Goal: Task Accomplishment & Management: Manage account settings

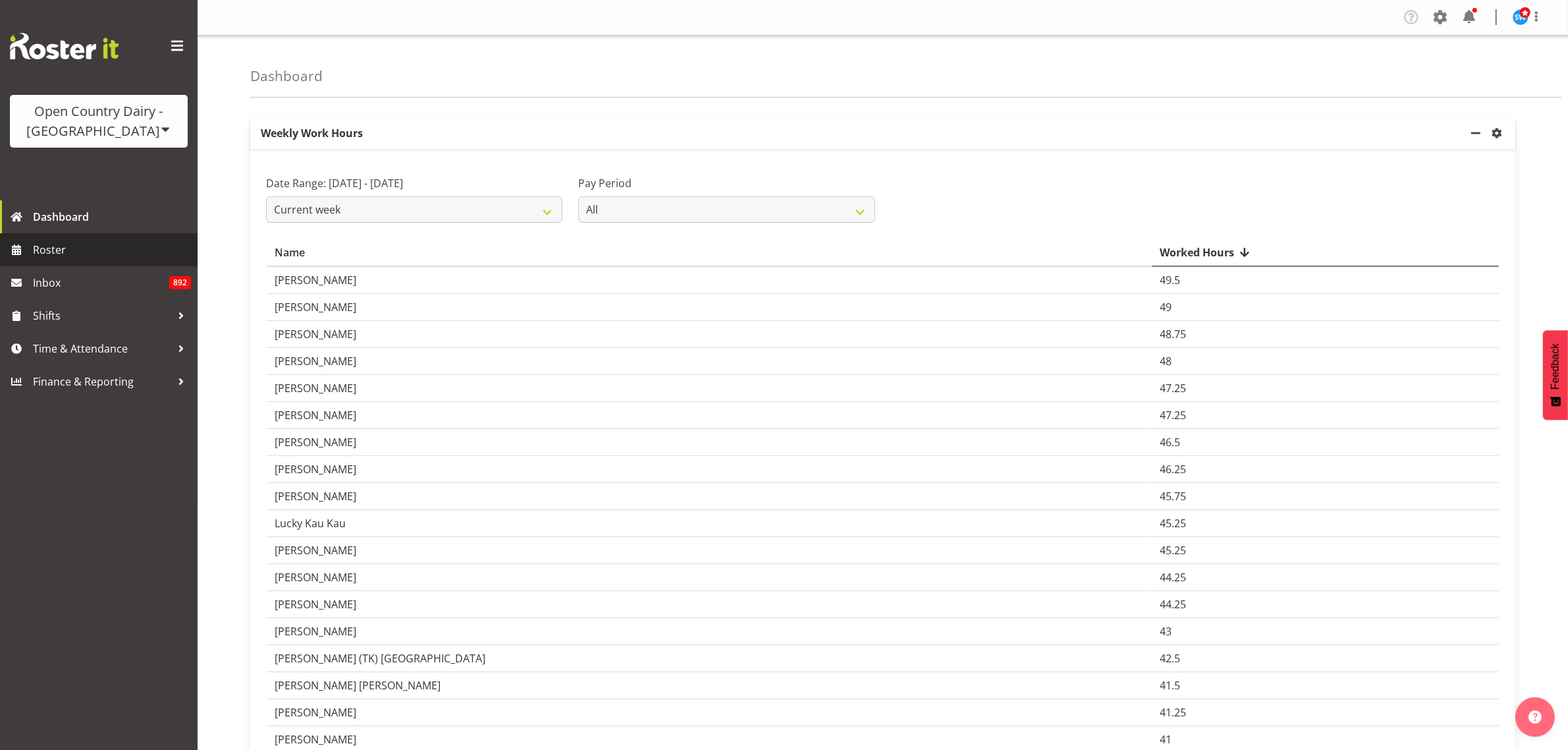
click at [54, 246] on span "Roster" at bounding box center [112, 249] width 158 height 19
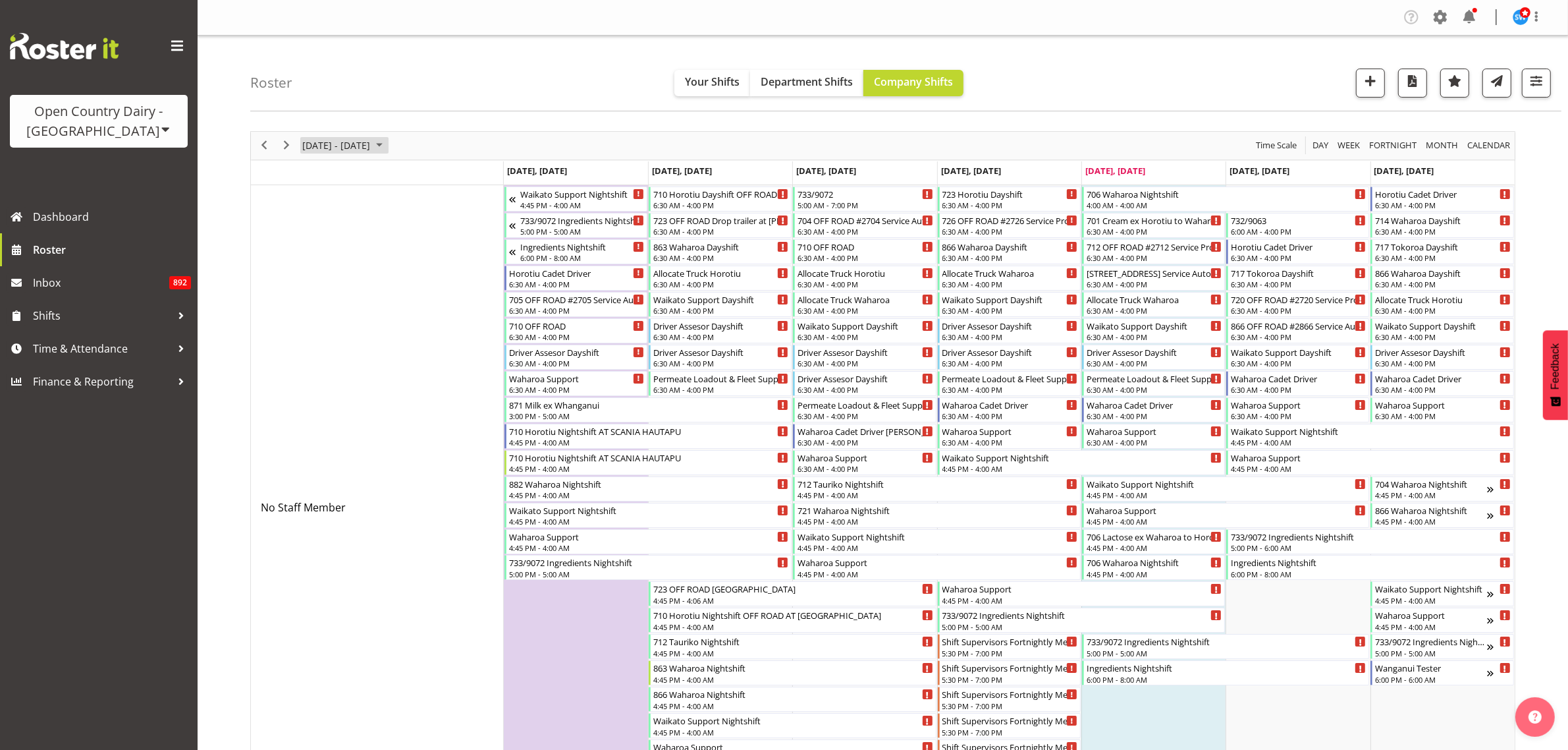
click at [387, 143] on span "September 2025" at bounding box center [379, 146] width 16 height 16
click at [418, 177] on span "previous month" at bounding box center [417, 178] width 23 height 24
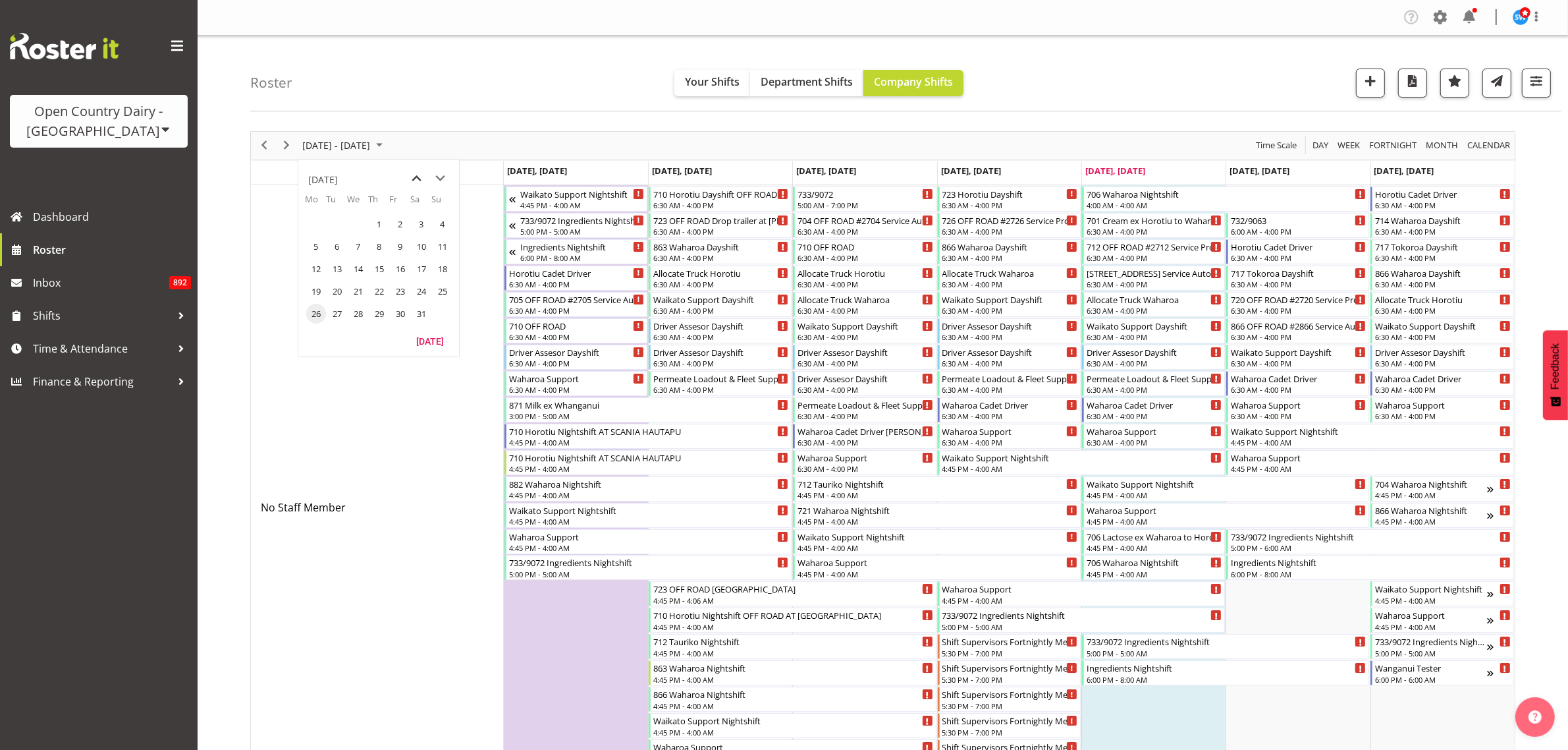
click at [418, 177] on span "previous month" at bounding box center [417, 178] width 23 height 24
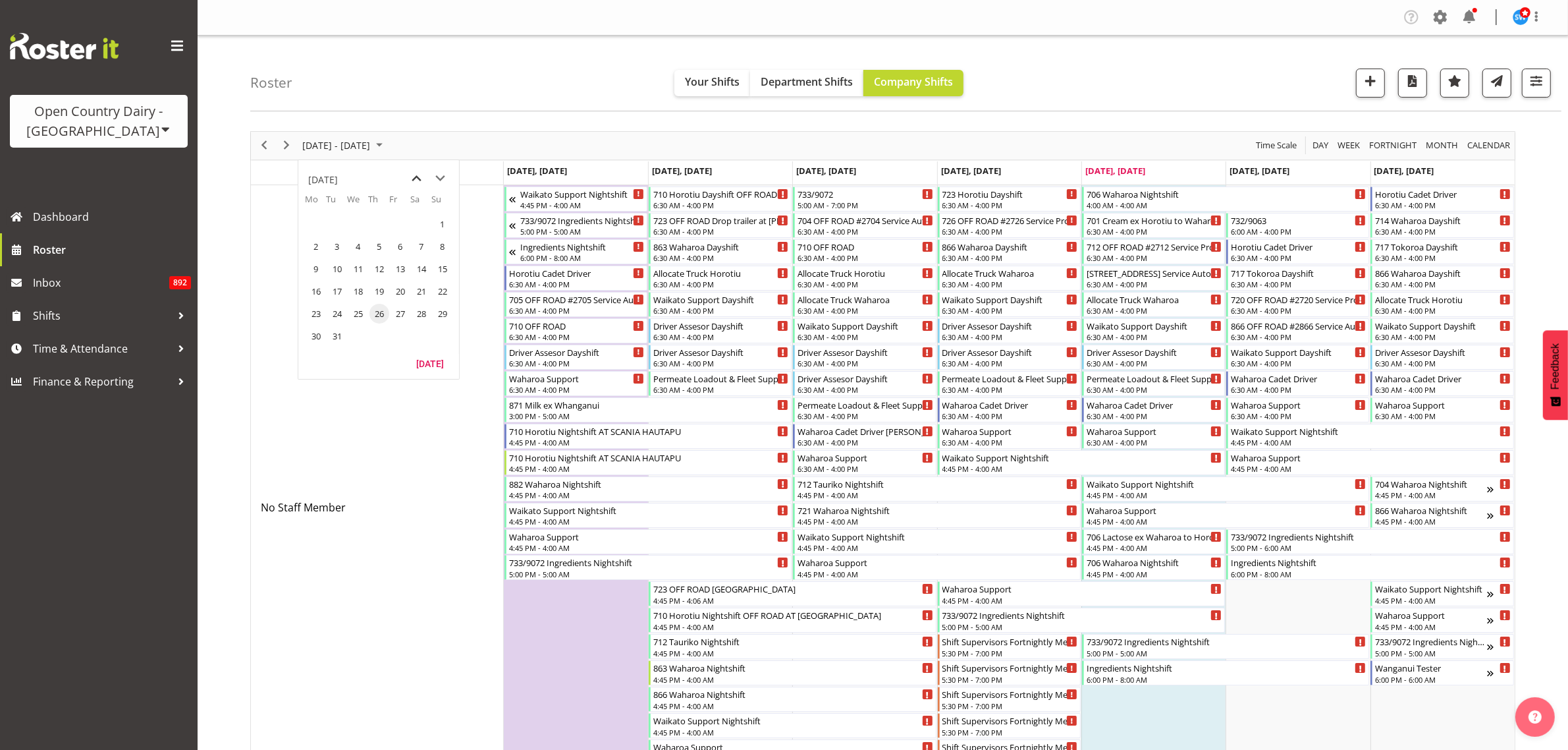
click at [418, 177] on span "previous month" at bounding box center [417, 178] width 23 height 24
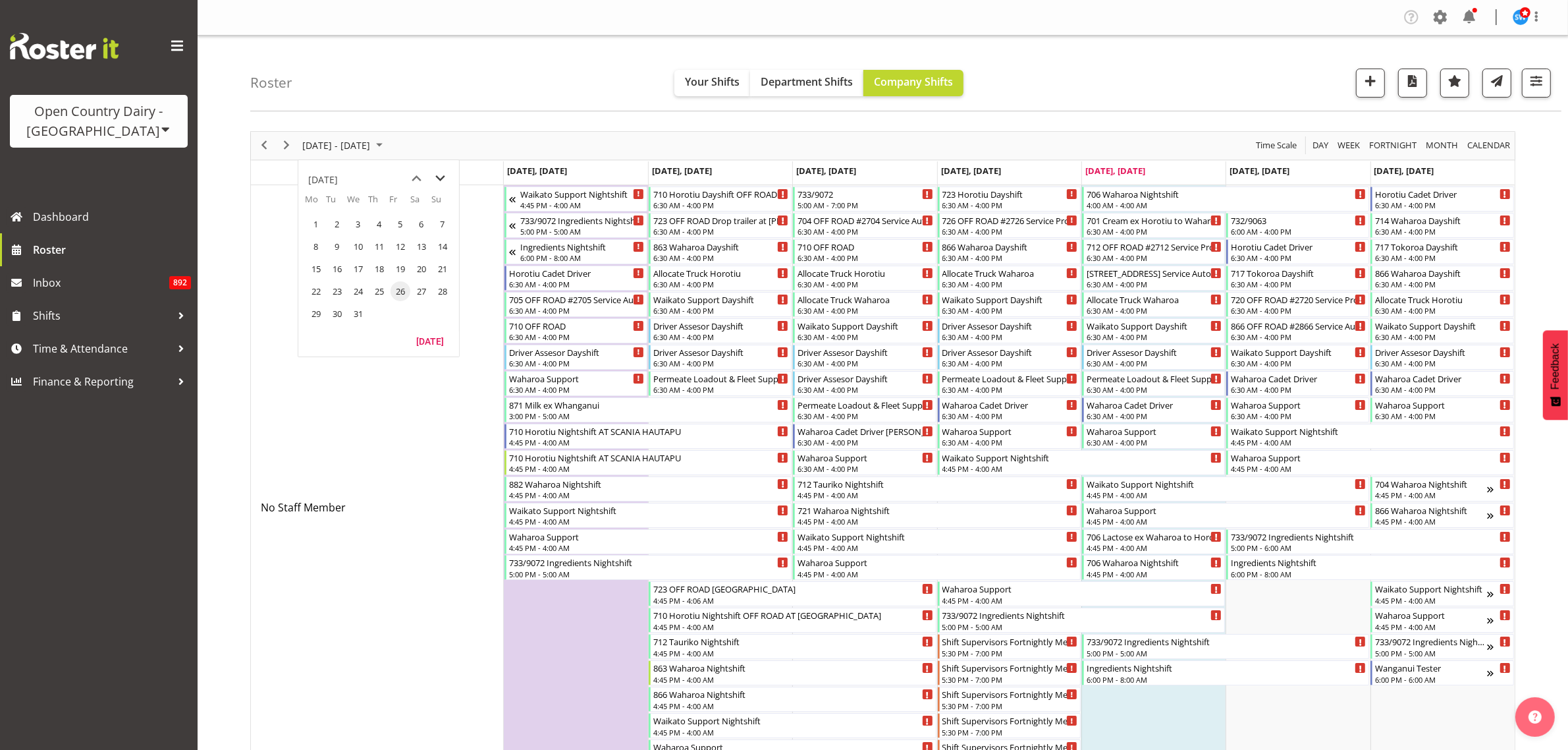
click at [445, 182] on span "next month" at bounding box center [441, 178] width 23 height 24
click at [315, 248] on span "5" at bounding box center [316, 246] width 19 height 19
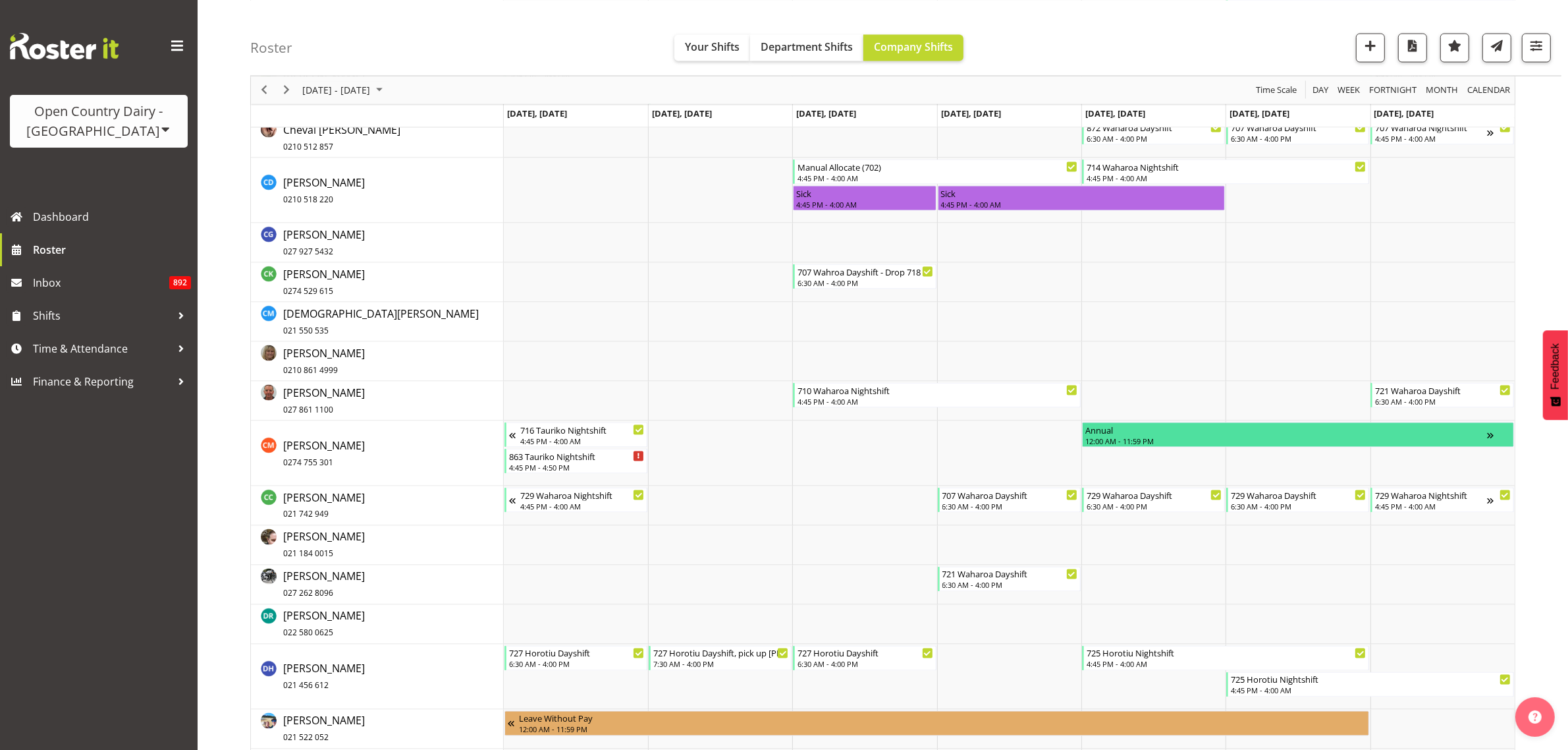
scroll to position [2636, 0]
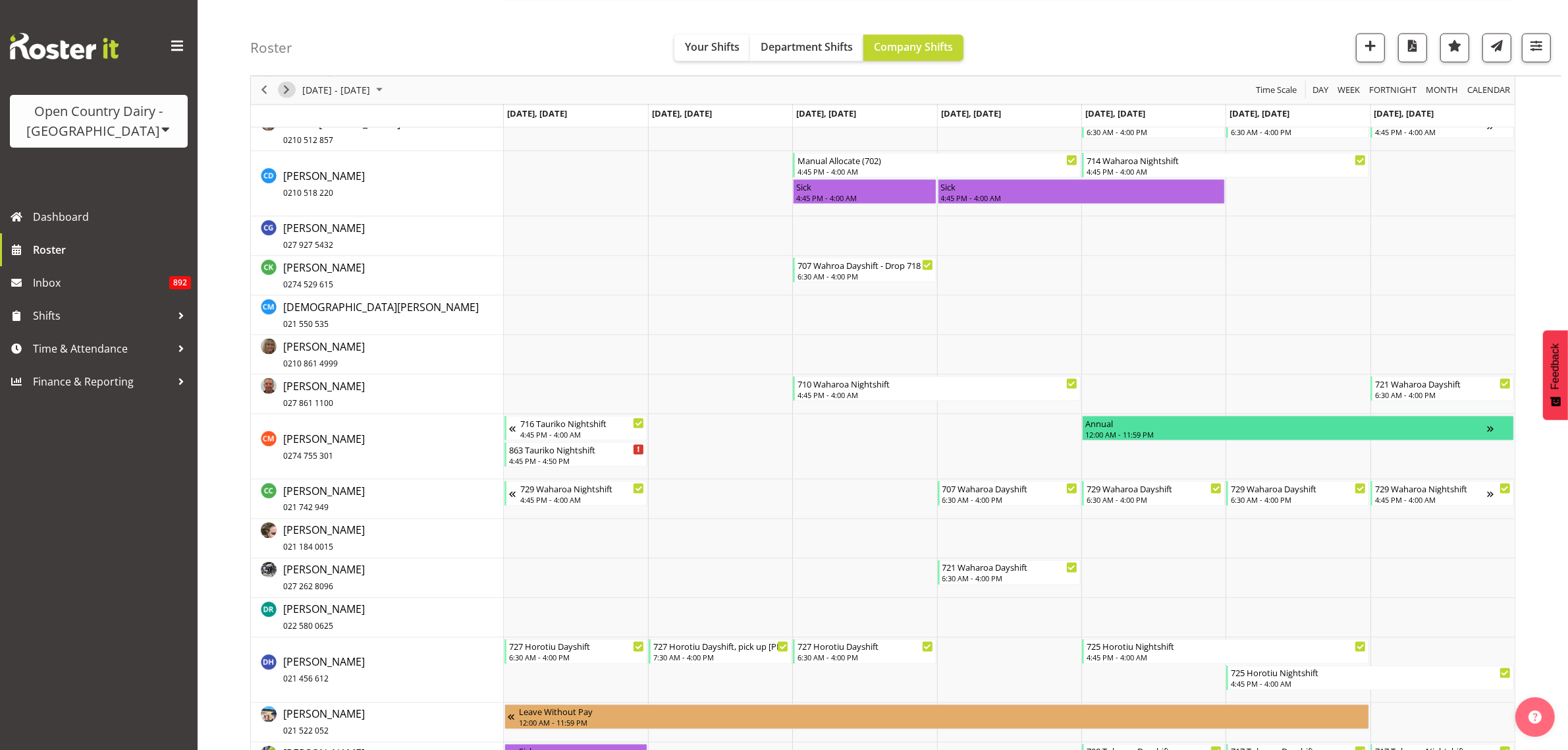
click at [284, 90] on span "Next" at bounding box center [286, 90] width 16 height 16
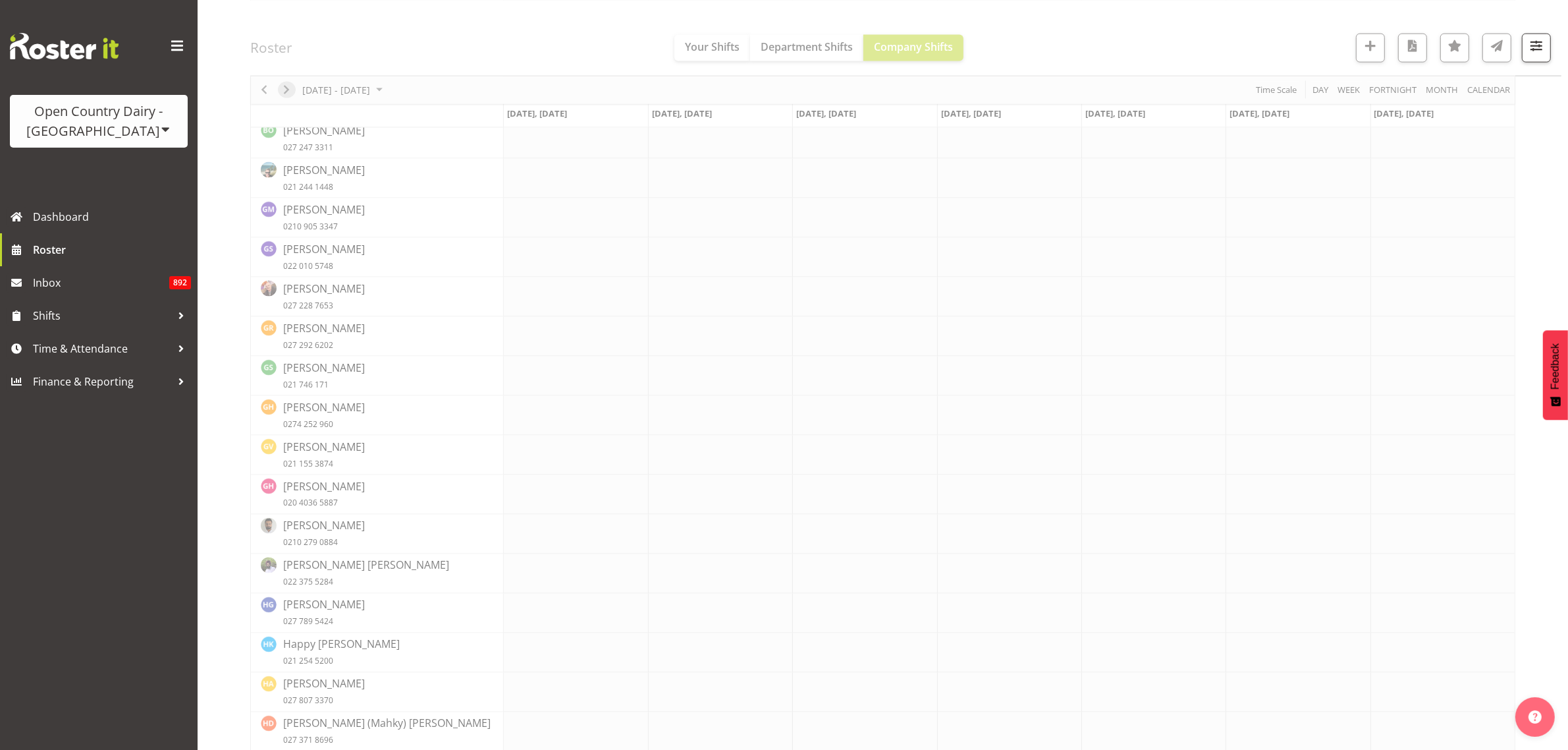
scroll to position [0, 0]
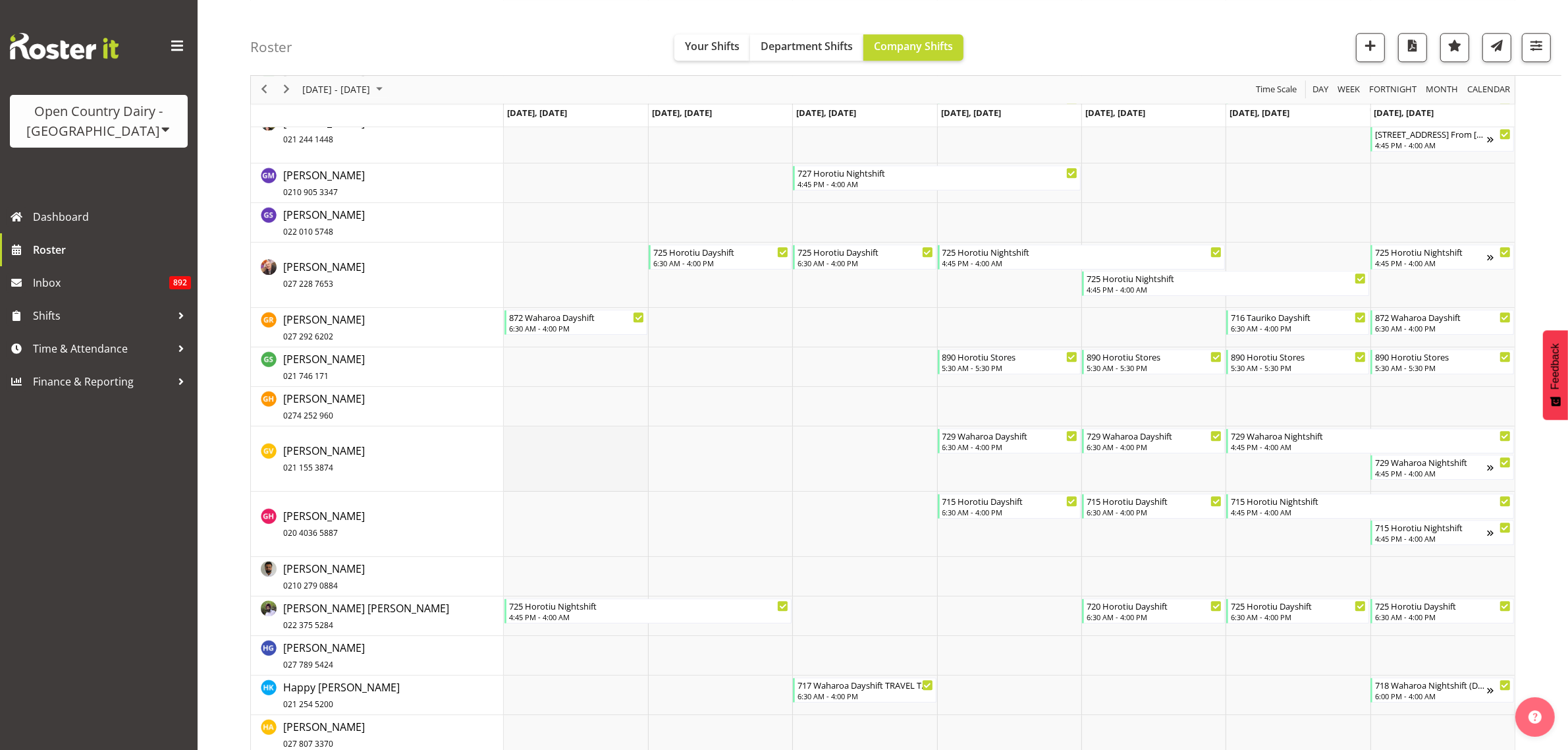
scroll to position [4283, 0]
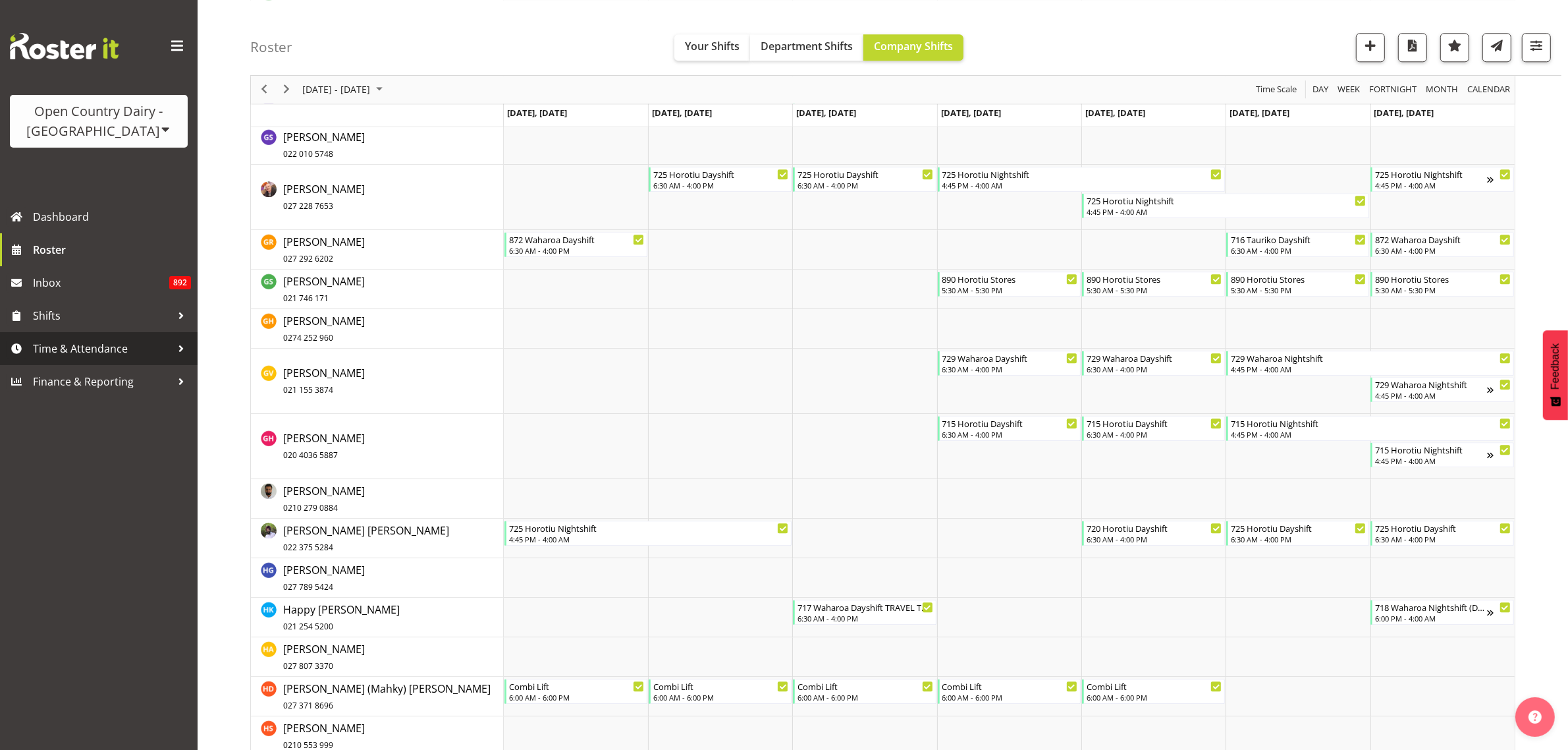
click at [81, 343] on span "Time & Attendance" at bounding box center [101, 349] width 138 height 19
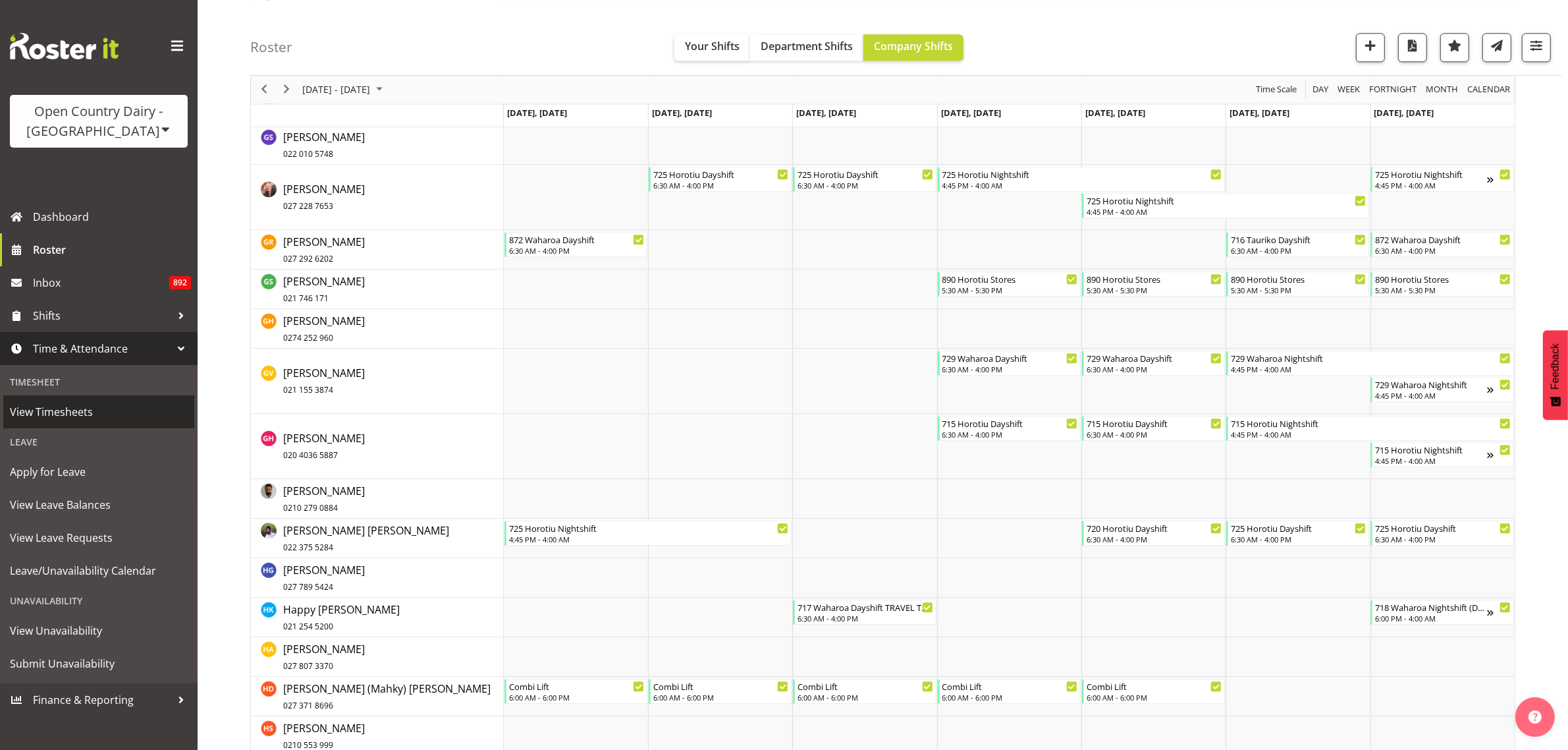
click at [65, 410] on span "View Timesheets" at bounding box center [98, 412] width 178 height 19
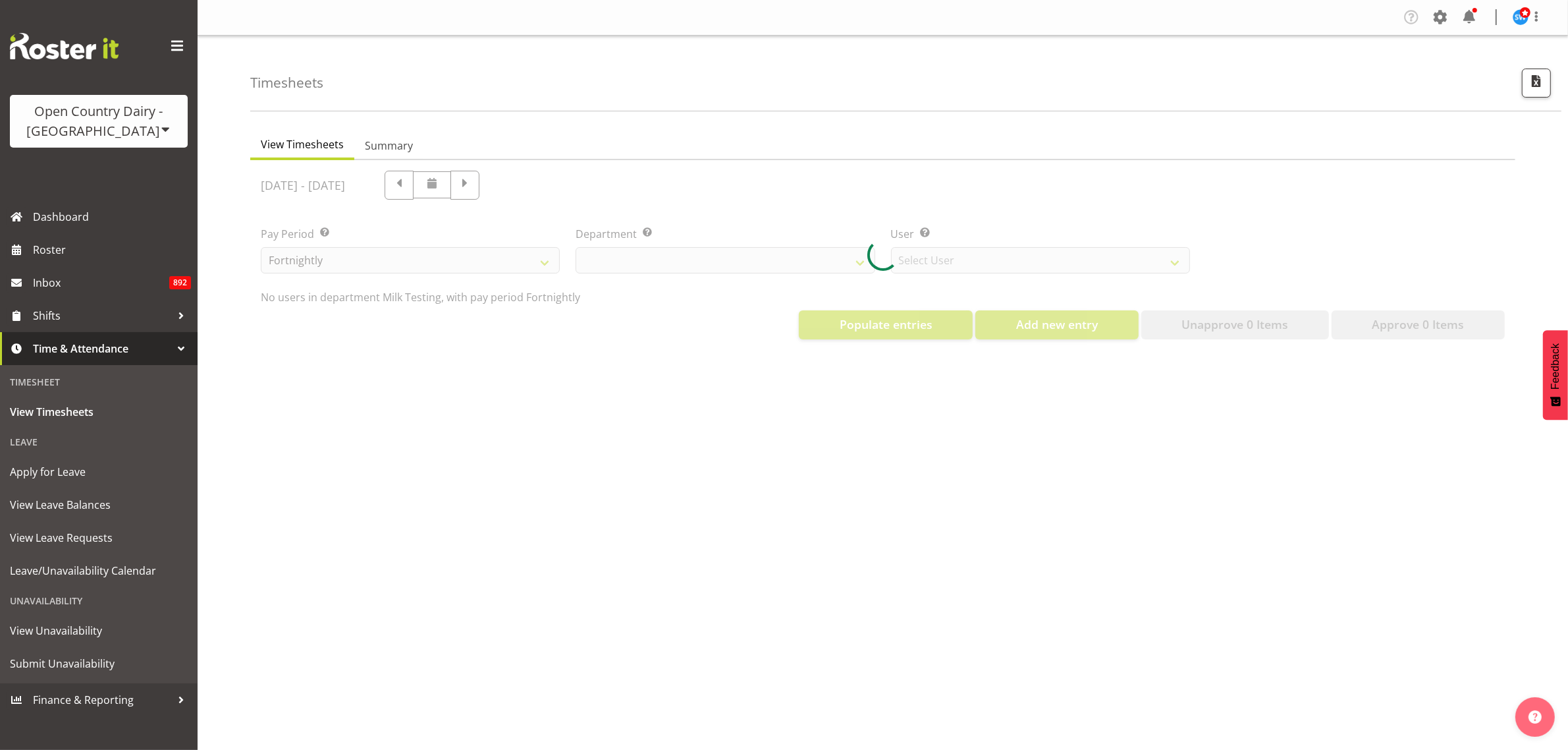
select select "733"
select select "7414"
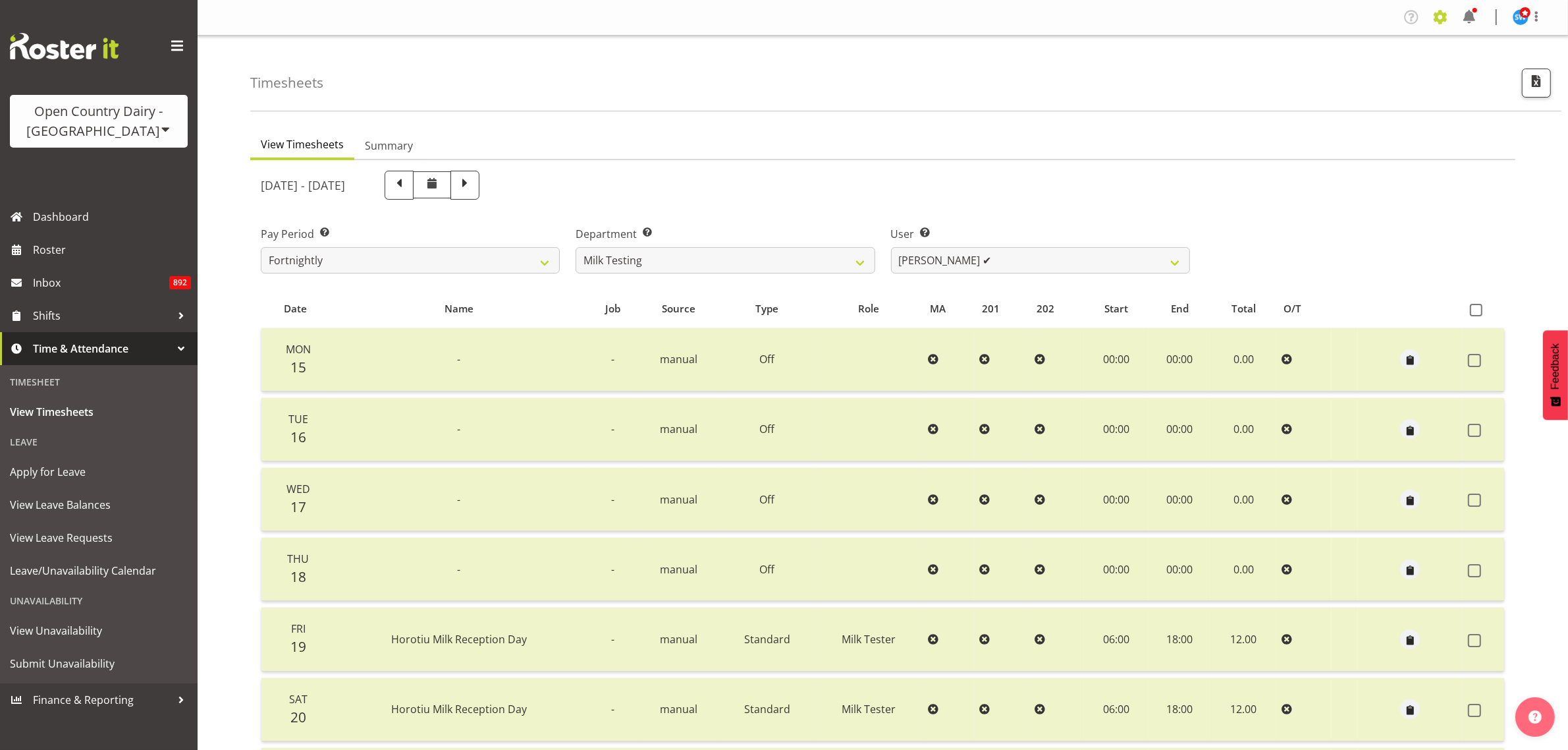
click at [1443, 15] on span at bounding box center [1440, 17] width 21 height 21
click at [1374, 142] on link "Employees" at bounding box center [1359, 143] width 183 height 24
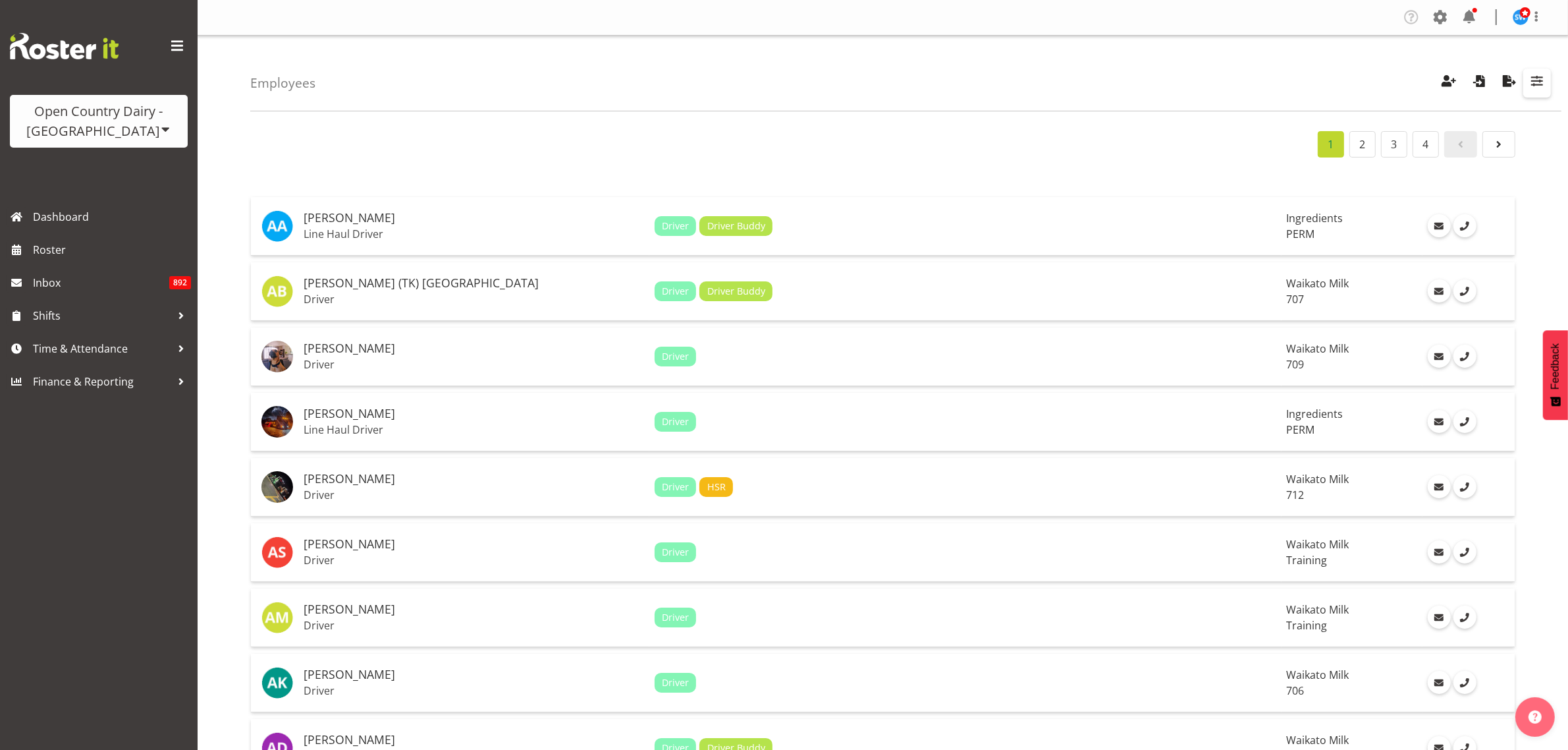
click at [1544, 84] on span "button" at bounding box center [1537, 81] width 17 height 17
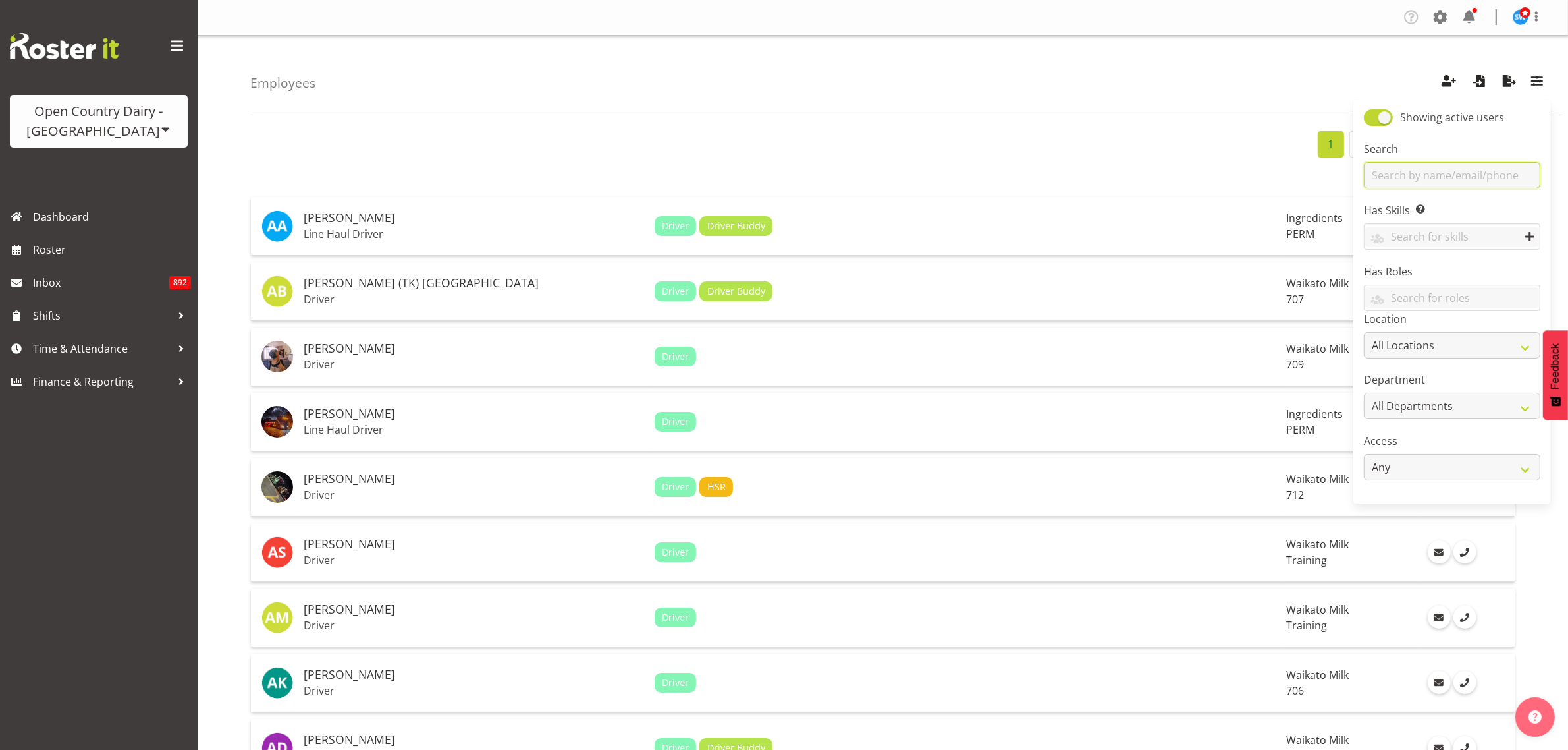
click at [1470, 176] on input "text" at bounding box center [1452, 175] width 177 height 26
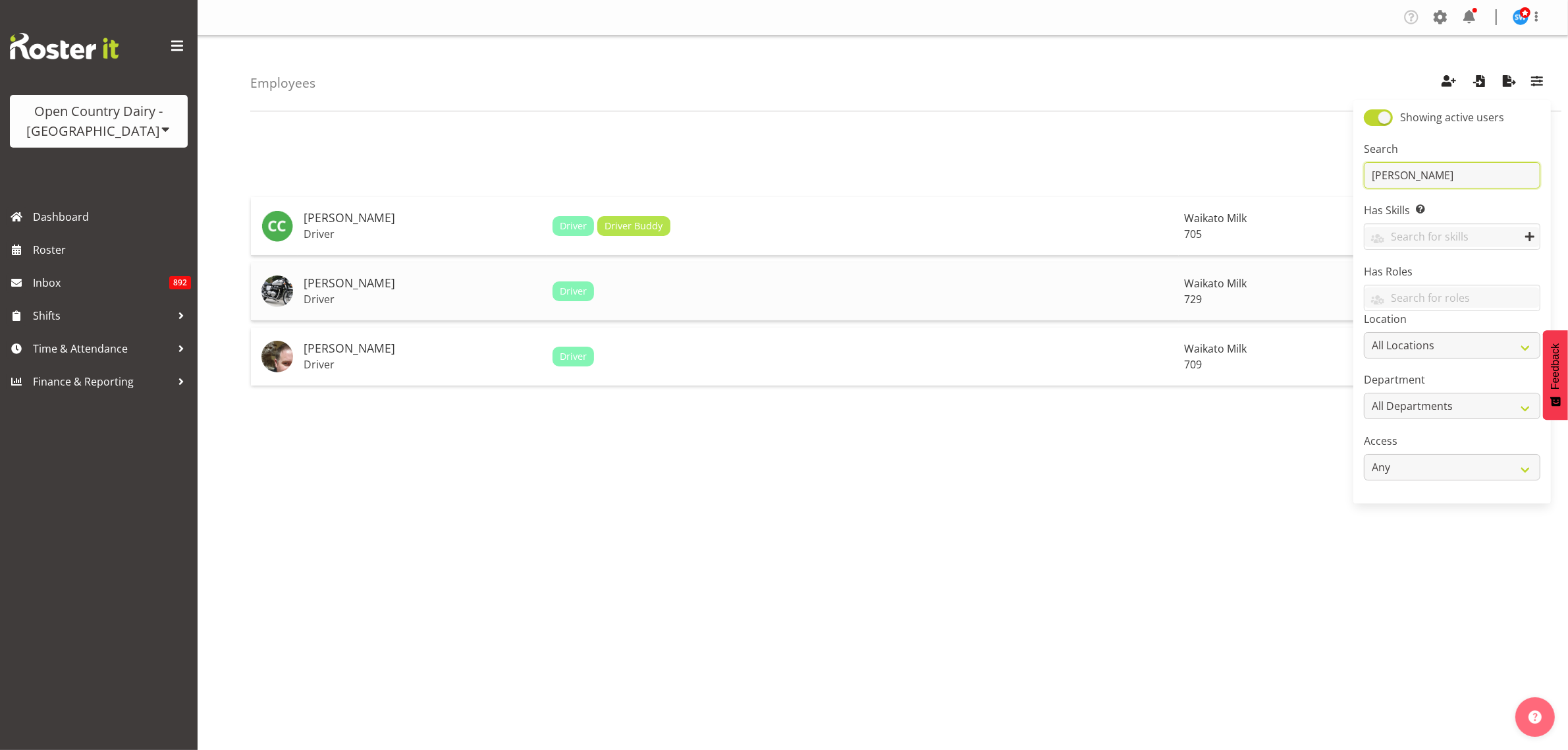
type input "craig"
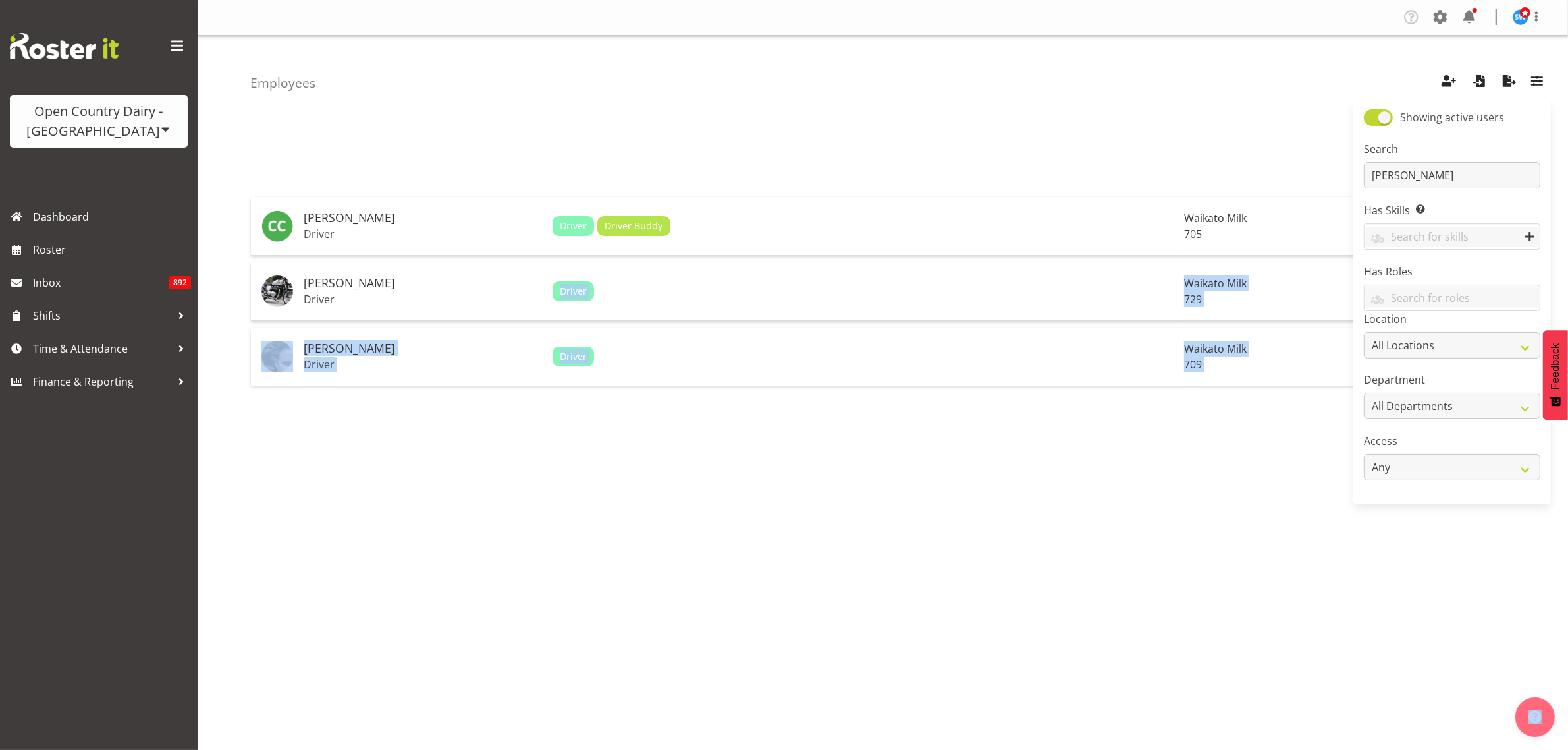
drag, startPoint x: 336, startPoint y: 291, endPoint x: 354, endPoint y: 459, distance: 169.0
click at [354, 459] on div "1 Craig Cottam Driver Driver Driver Buddy Waikato Milk 705 Craig Schlager-Reay …" at bounding box center [909, 384] width 1318 height 527
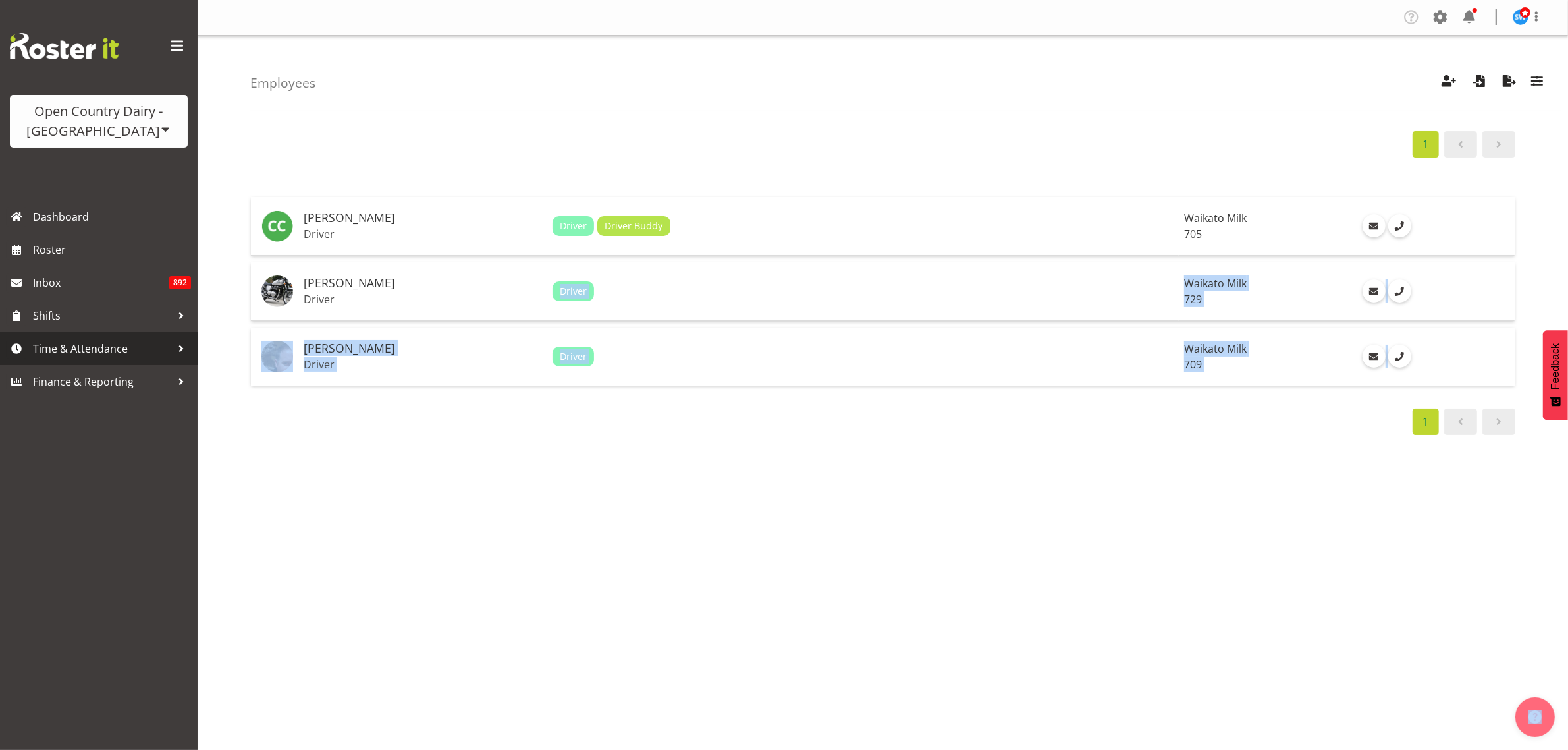
click at [98, 345] on span "Time & Attendance" at bounding box center [101, 349] width 138 height 19
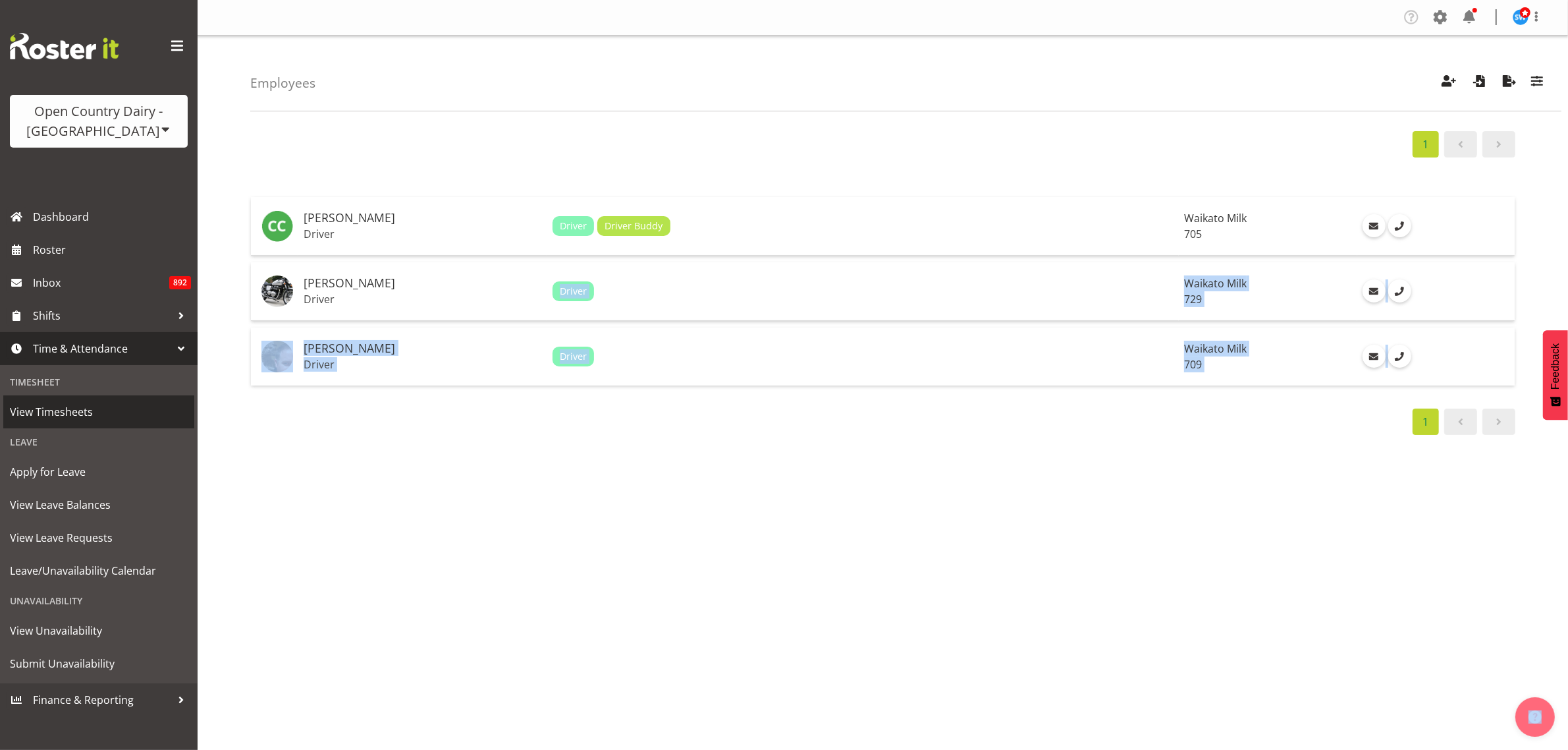
click at [63, 408] on span "View Timesheets" at bounding box center [98, 412] width 178 height 19
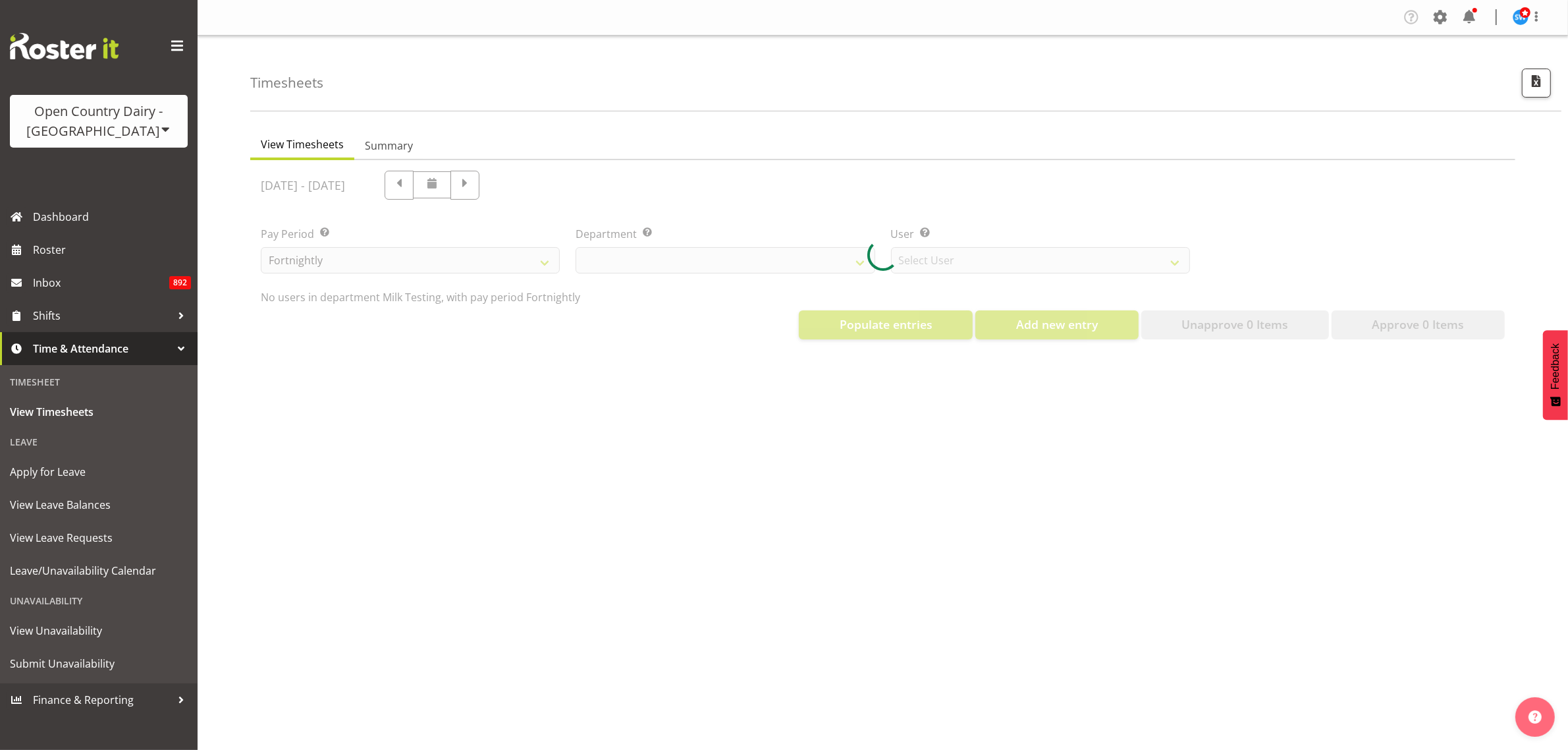
select select "733"
select select "7414"
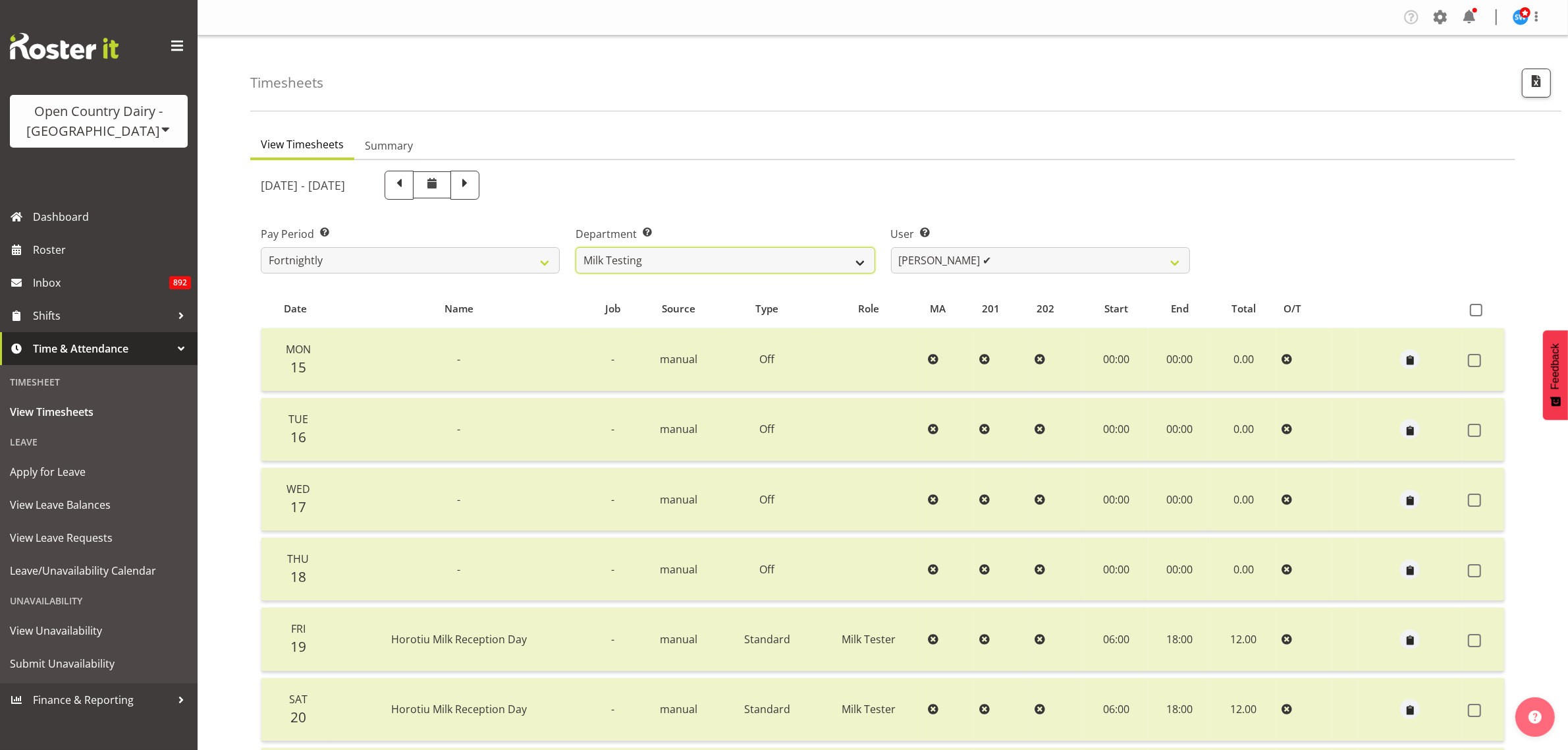
click at [855, 265] on select "701 702 703 704 705 706 707 708 709 710 711 712 713 714 715 716 717 718 719 720" at bounding box center [725, 260] width 299 height 26
select select "727"
click at [576, 247] on select "701 702 703 704 705 706 707 708 709 710 711 712 713 714 715 716 717 718 719 720" at bounding box center [725, 260] width 299 height 26
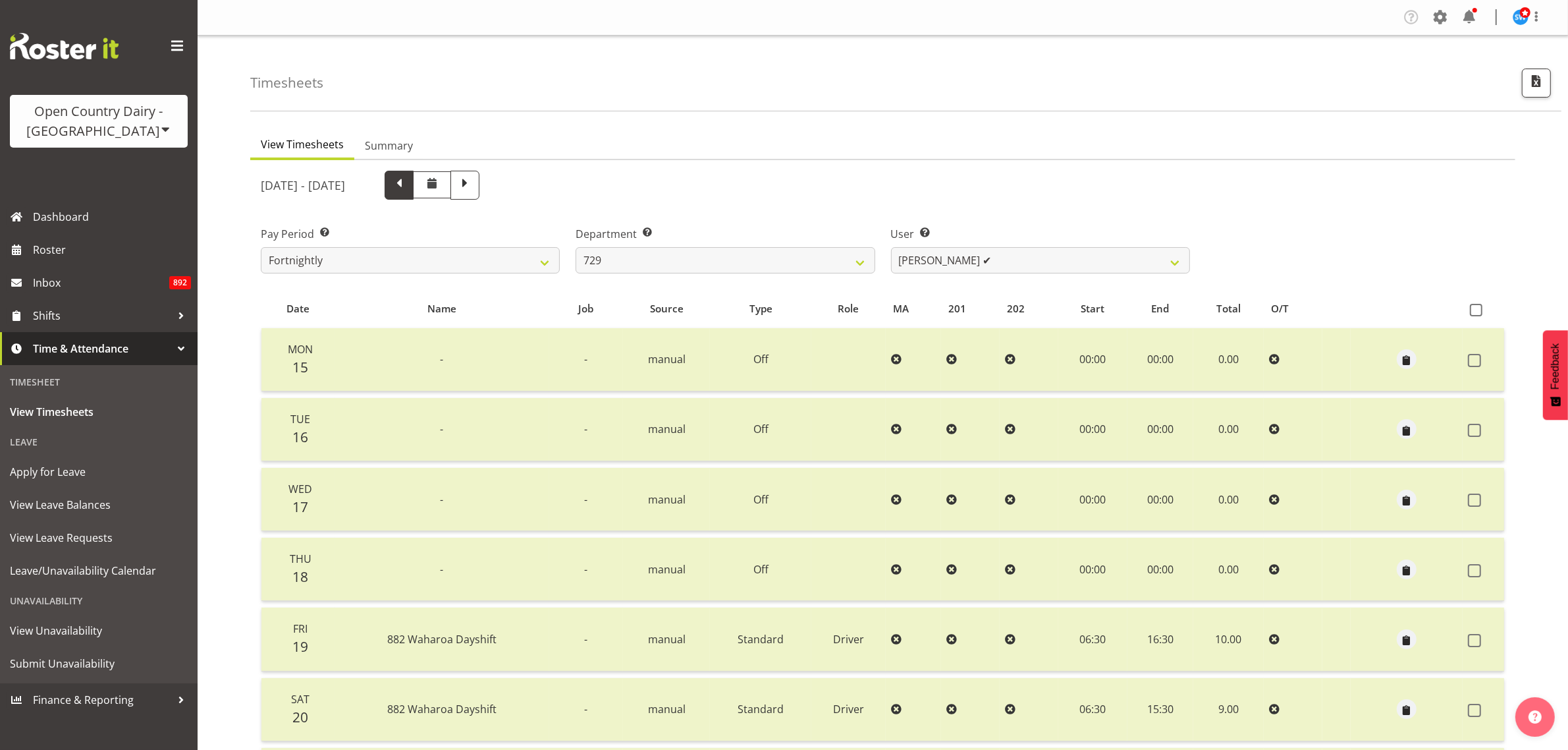
click at [408, 185] on span at bounding box center [399, 184] width 17 height 17
select select
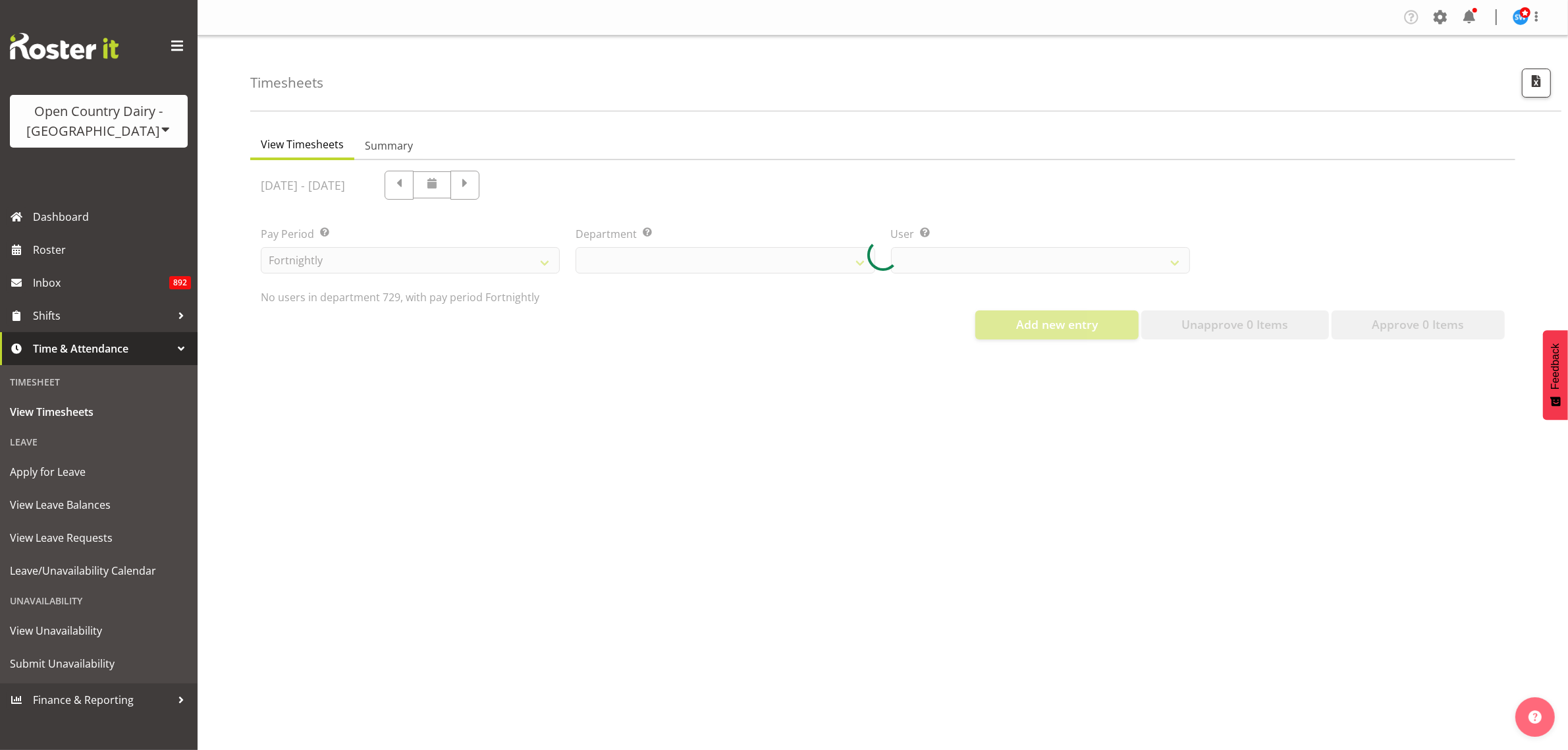
select select "727"
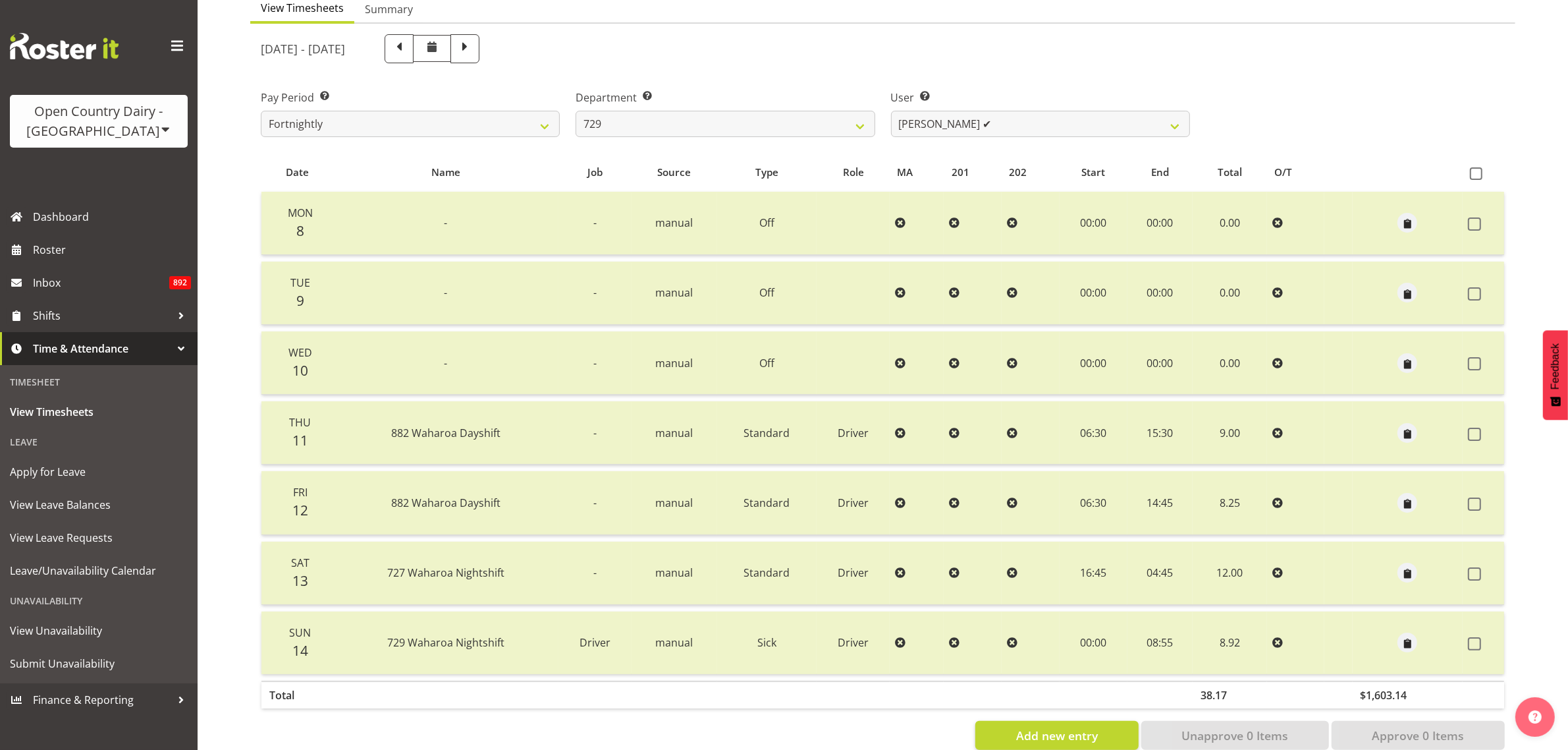
scroll to position [169, 0]
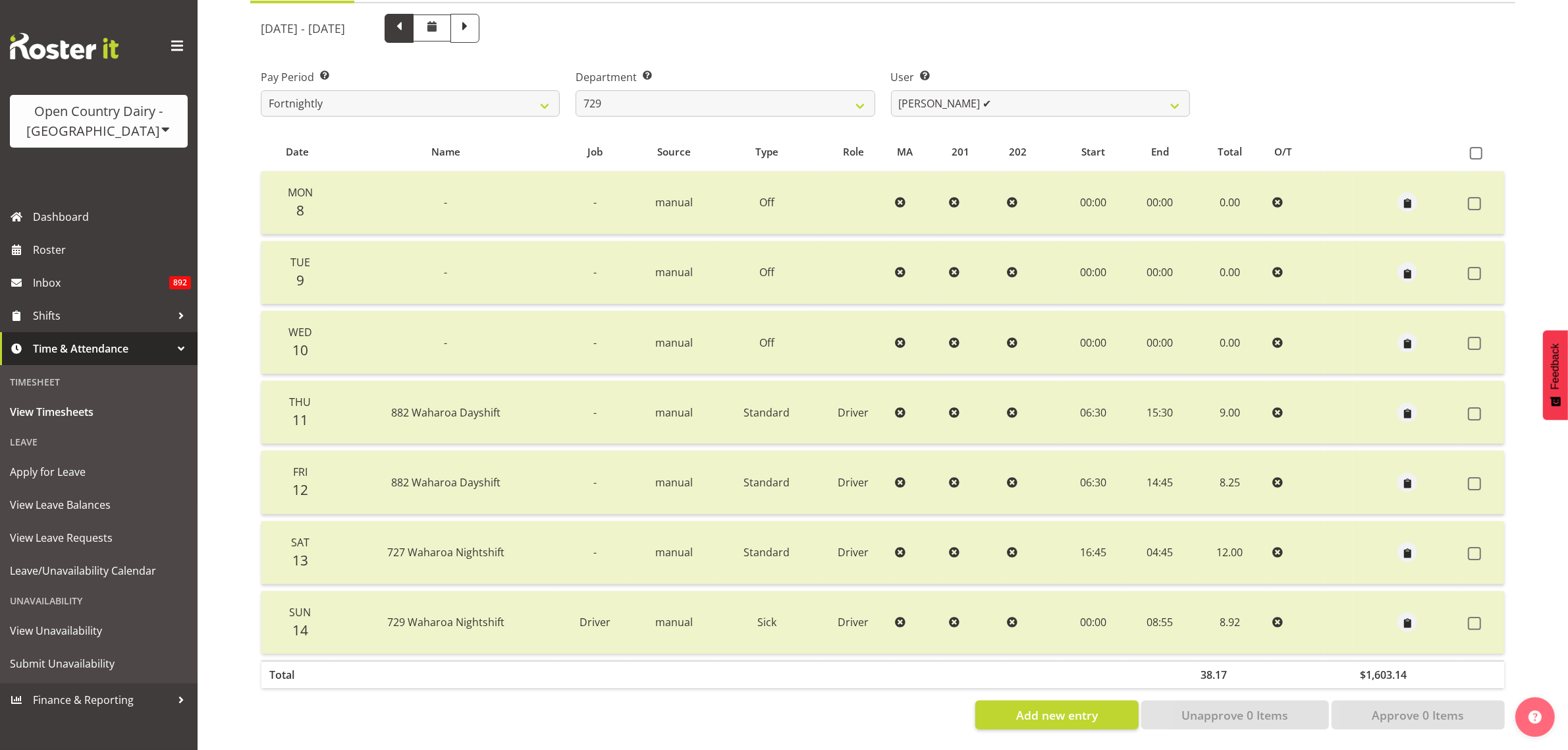
click at [408, 19] on span at bounding box center [399, 27] width 17 height 17
select select
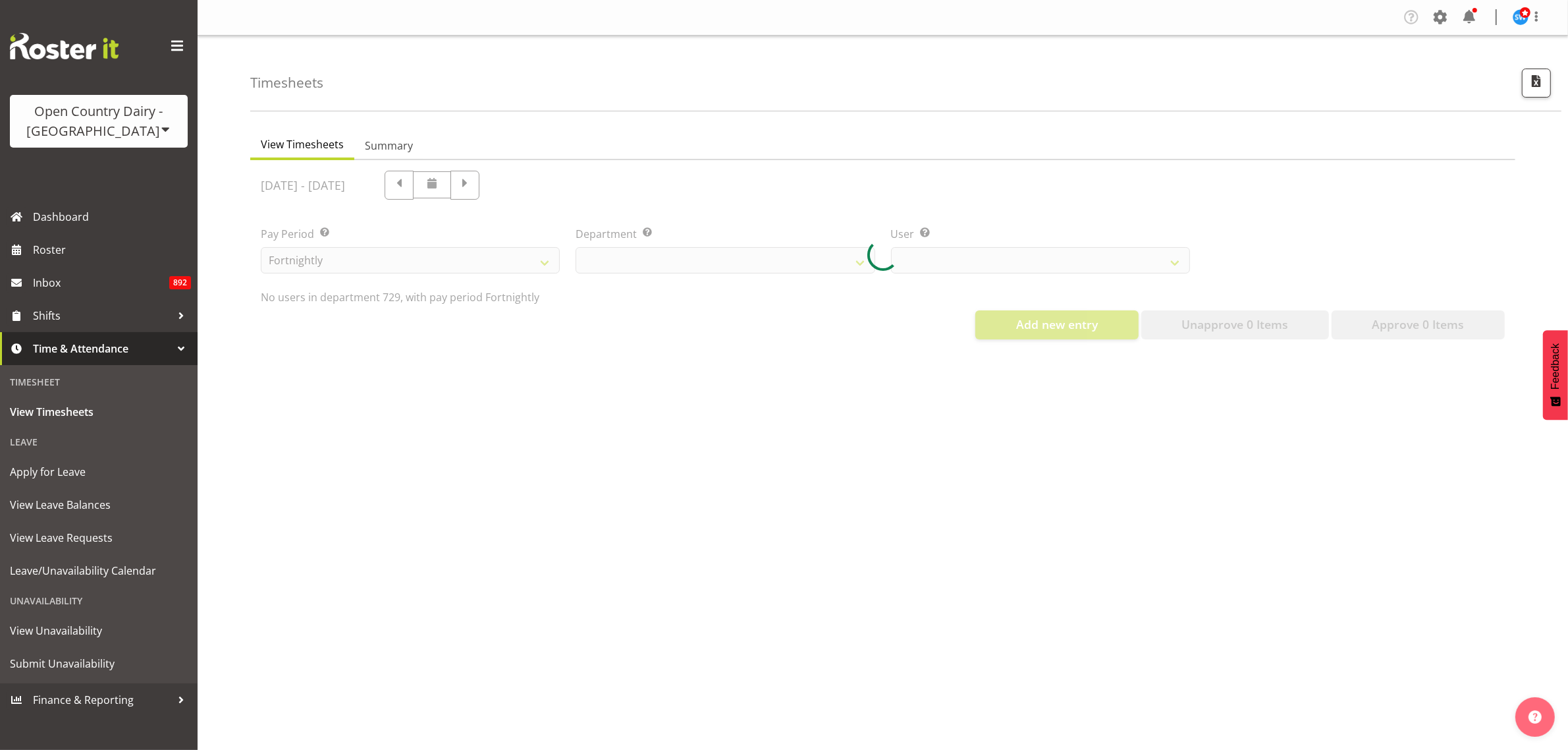
select select "727"
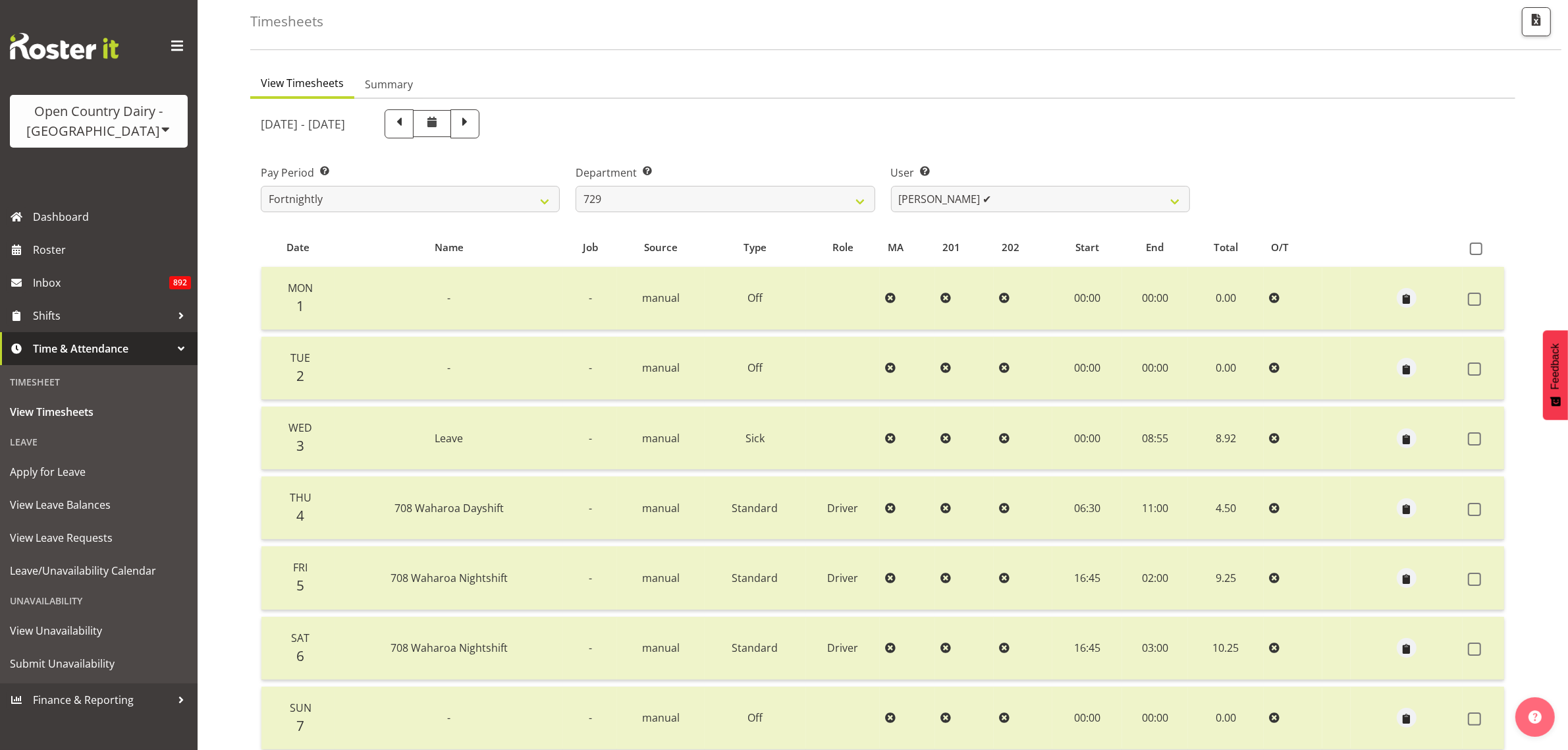
scroll to position [169, 0]
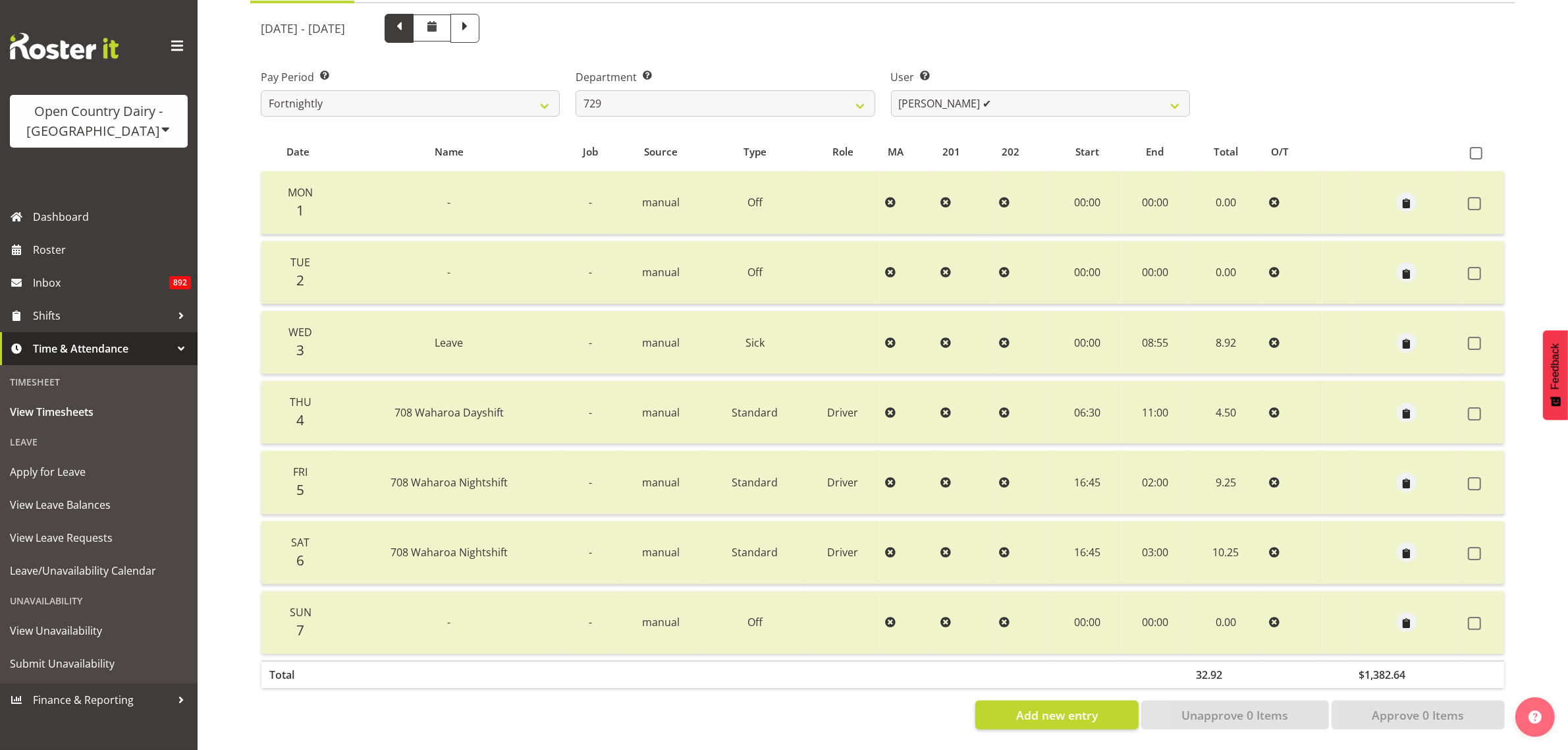
click at [408, 20] on span at bounding box center [399, 27] width 17 height 17
select select
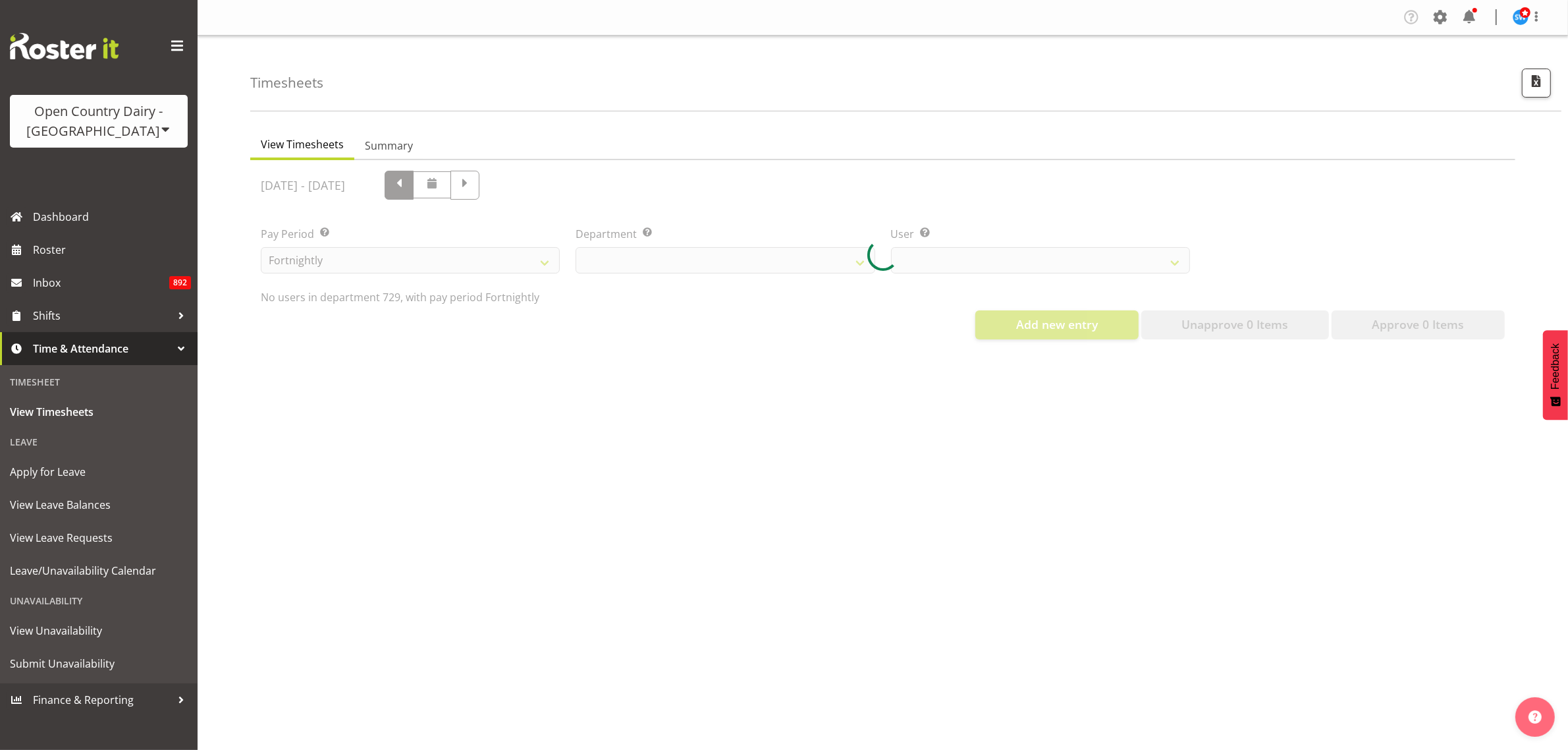
select select "727"
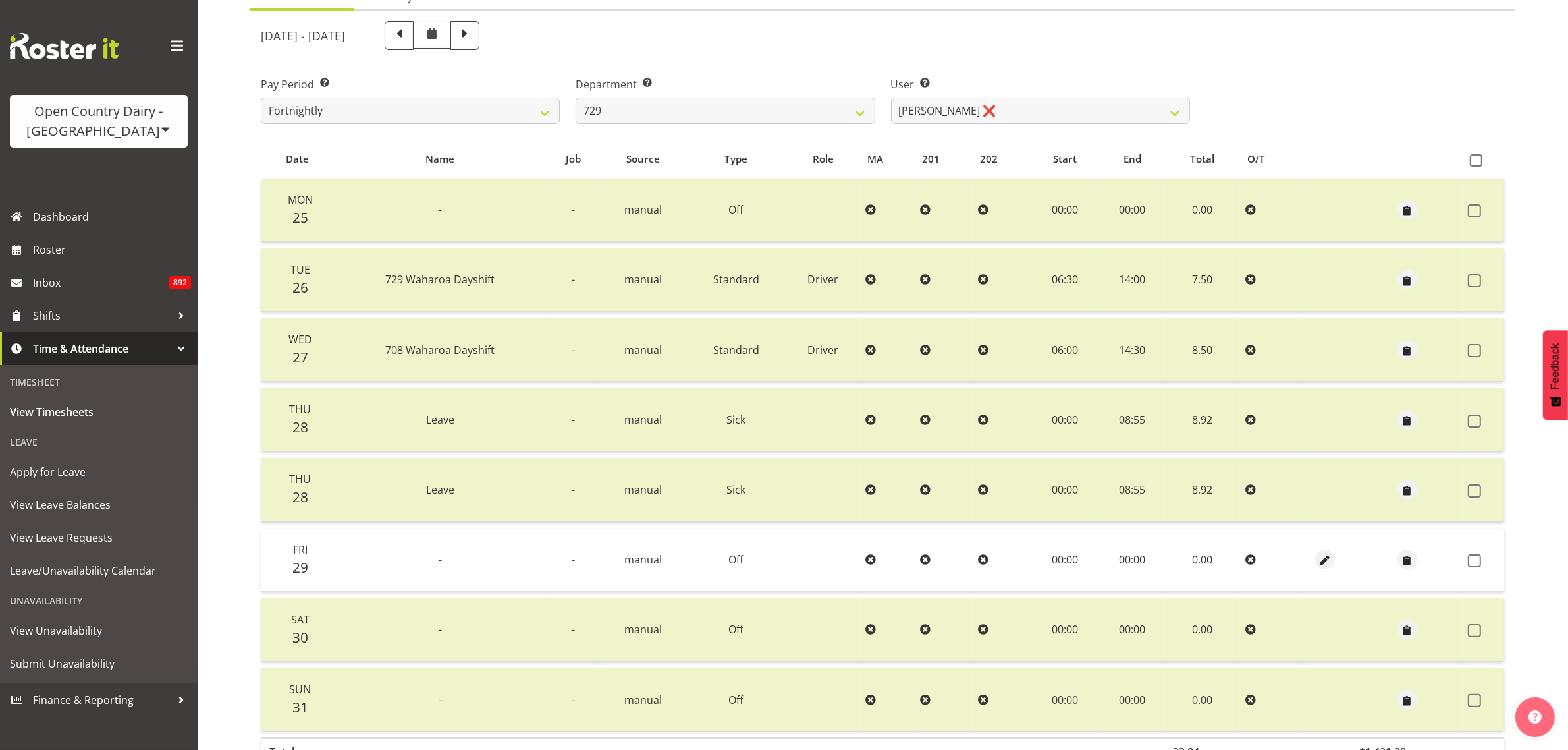
scroll to position [239, 0]
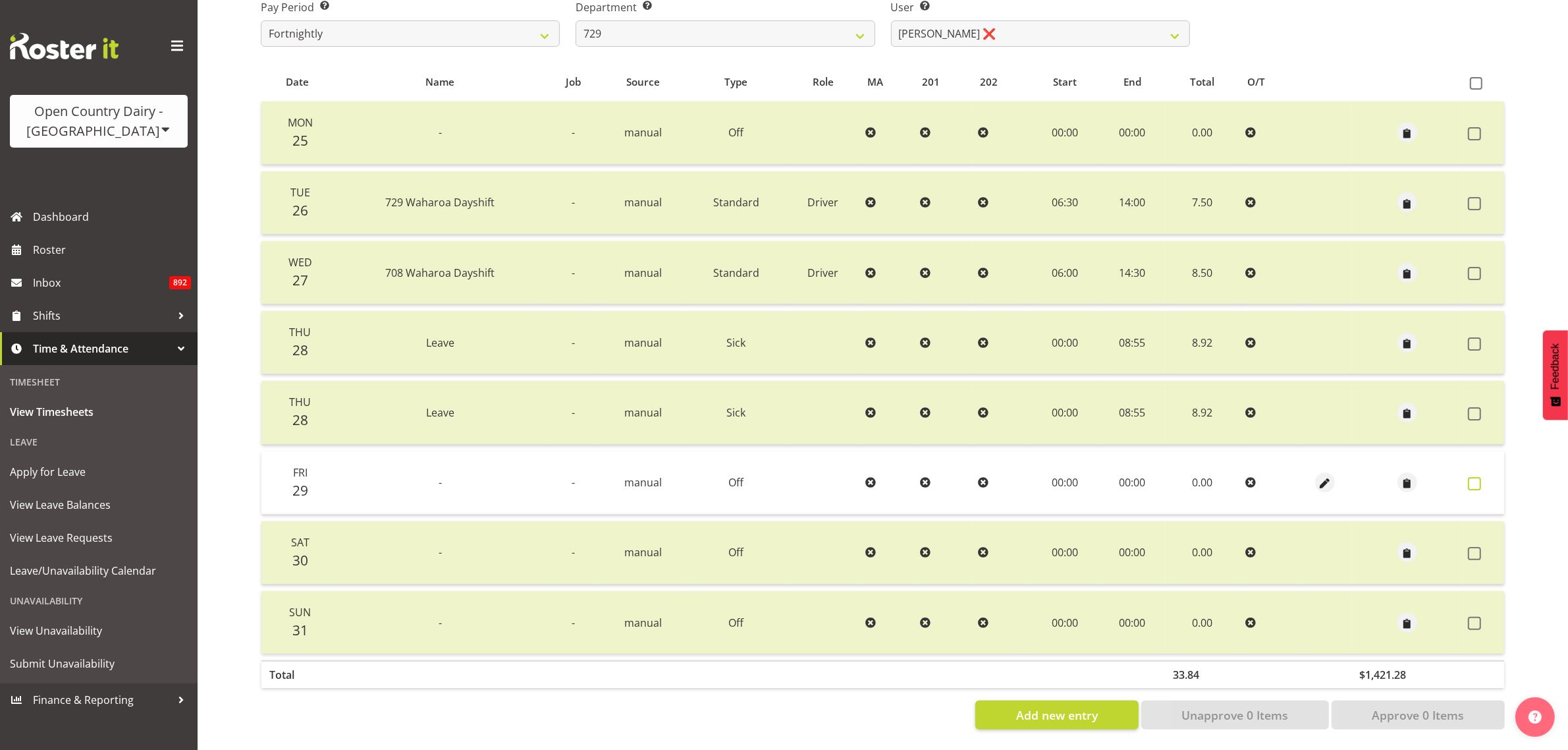
click at [1477, 477] on span at bounding box center [1475, 484] width 13 height 13
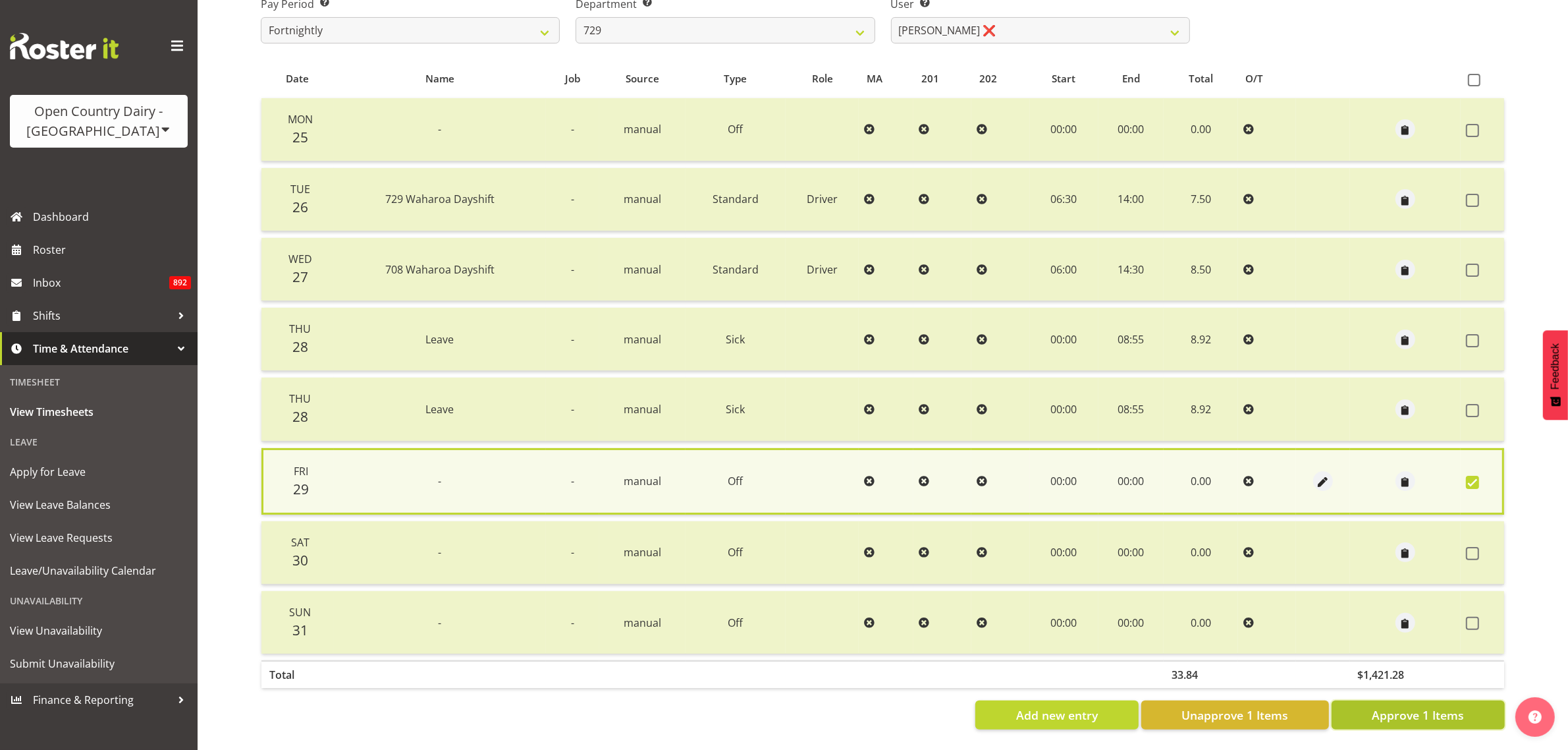
click at [1449, 706] on span "Approve 1 Items" at bounding box center [1418, 714] width 92 height 17
checkbox input "false"
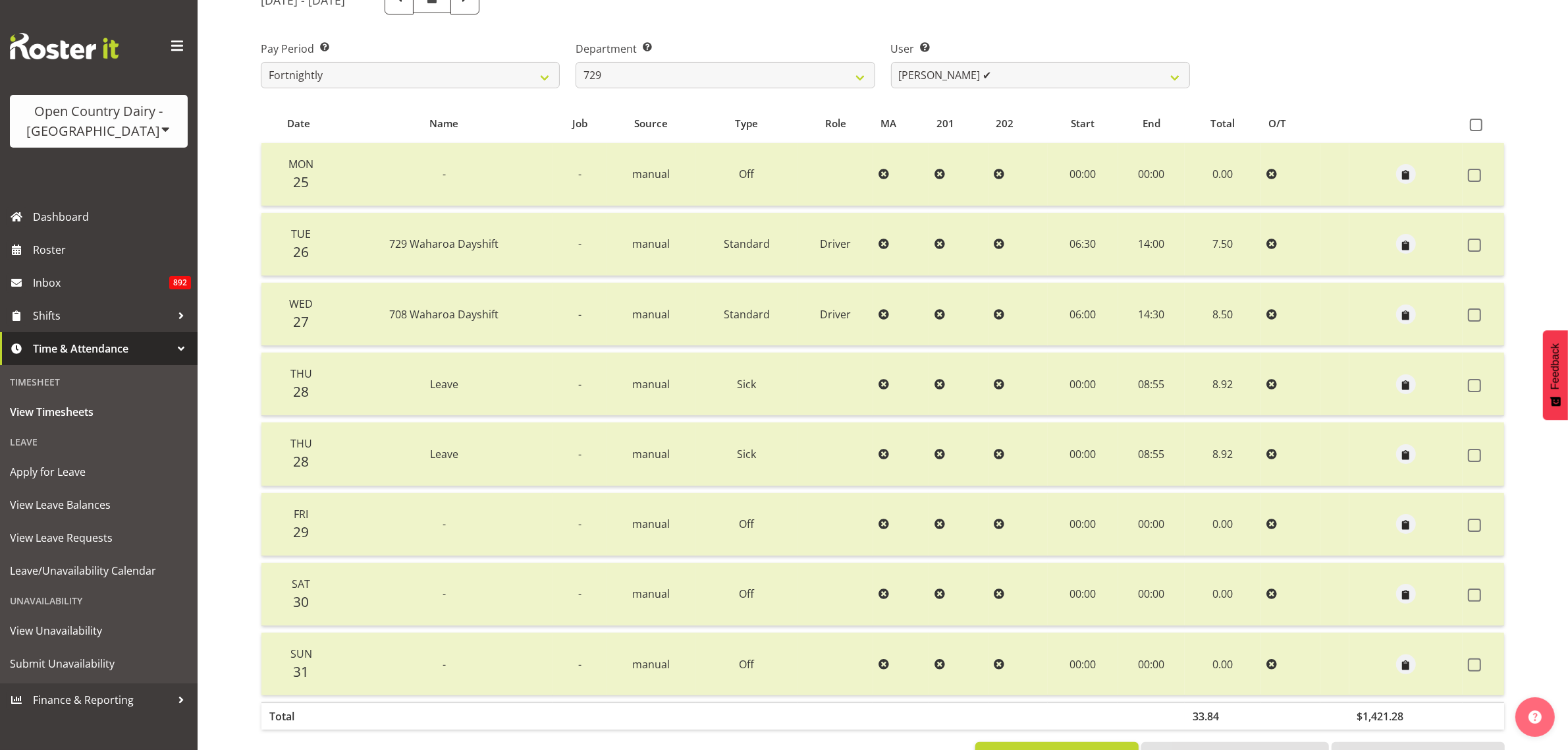
scroll to position [156, 0]
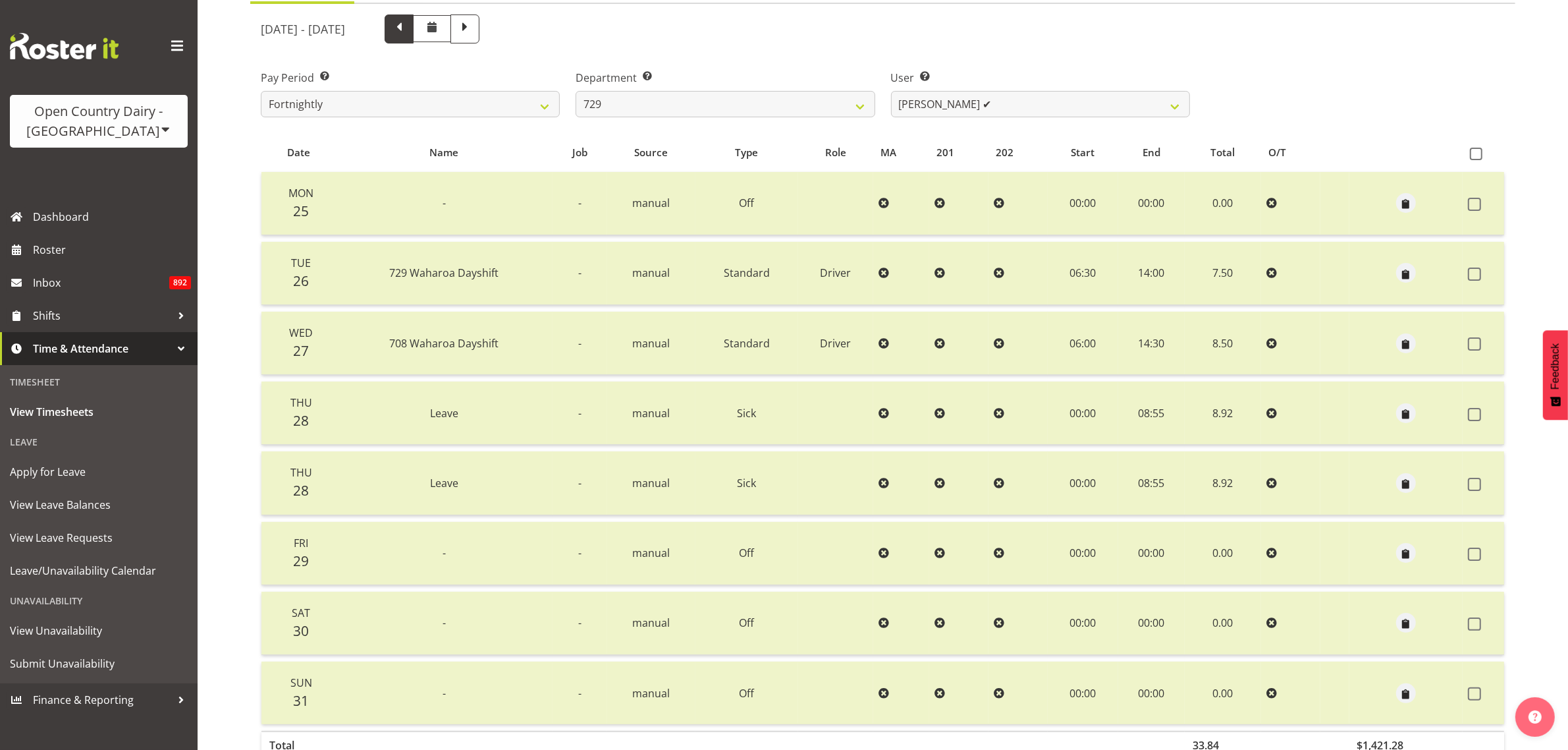
click at [408, 31] on span at bounding box center [399, 28] width 17 height 17
select select
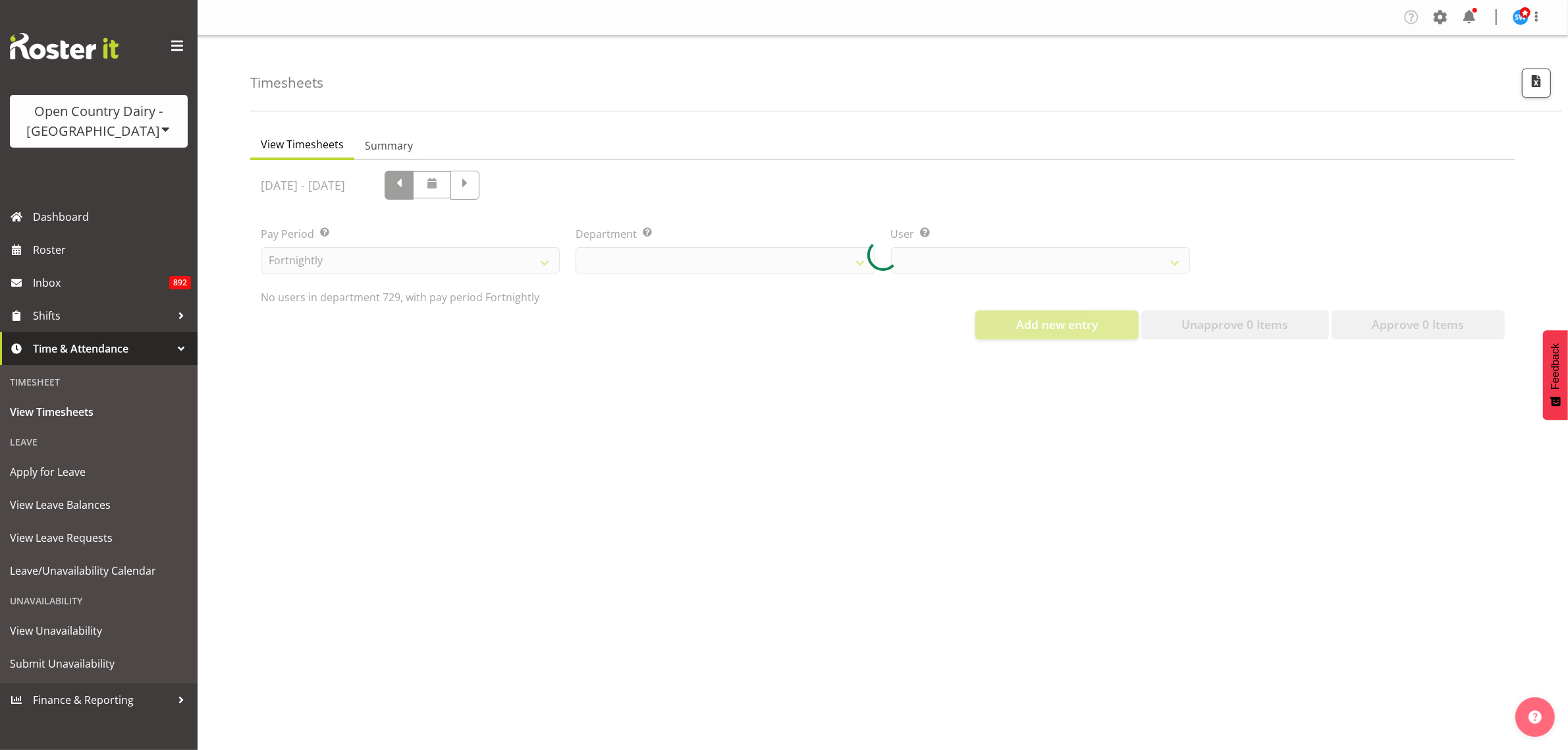
select select "727"
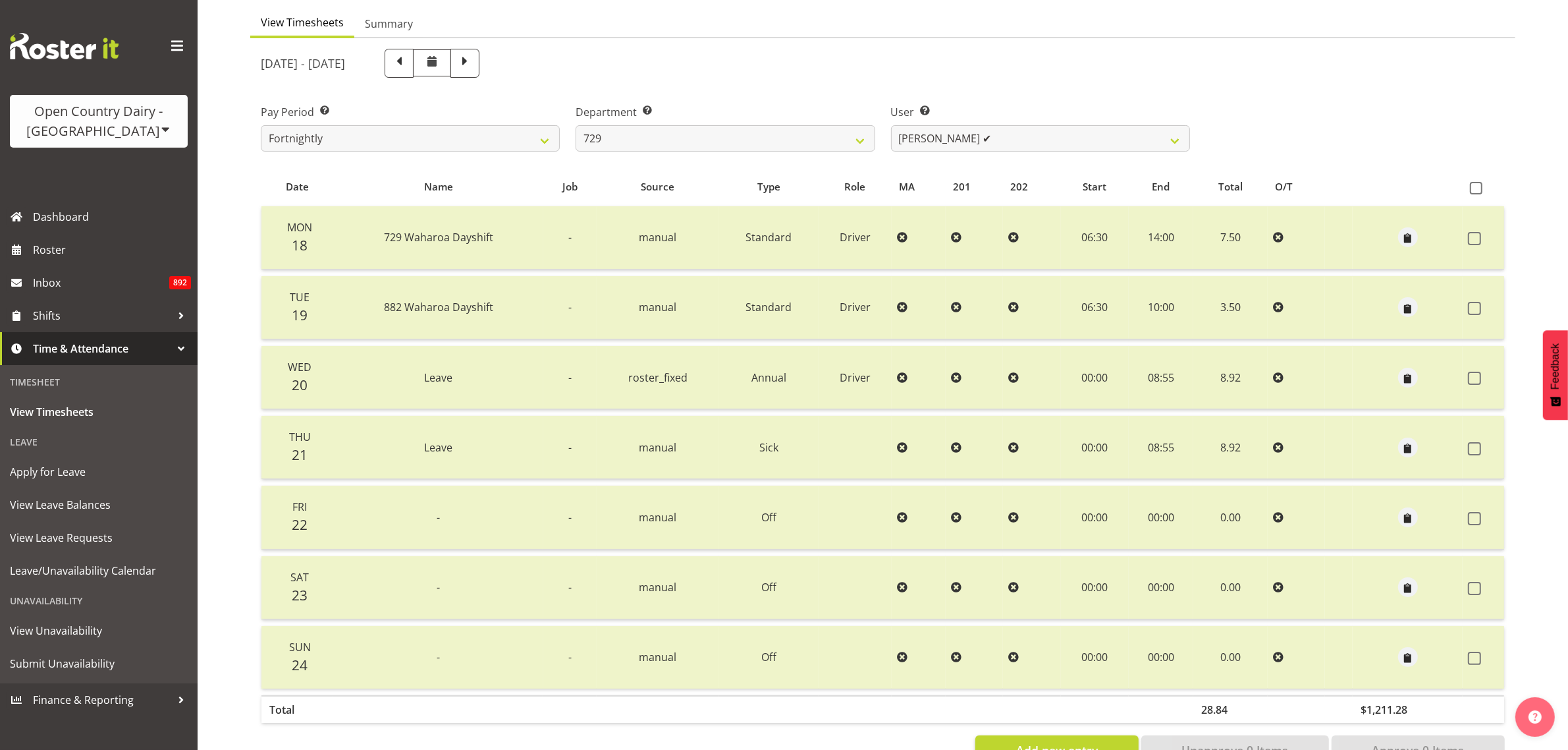
scroll to position [165, 0]
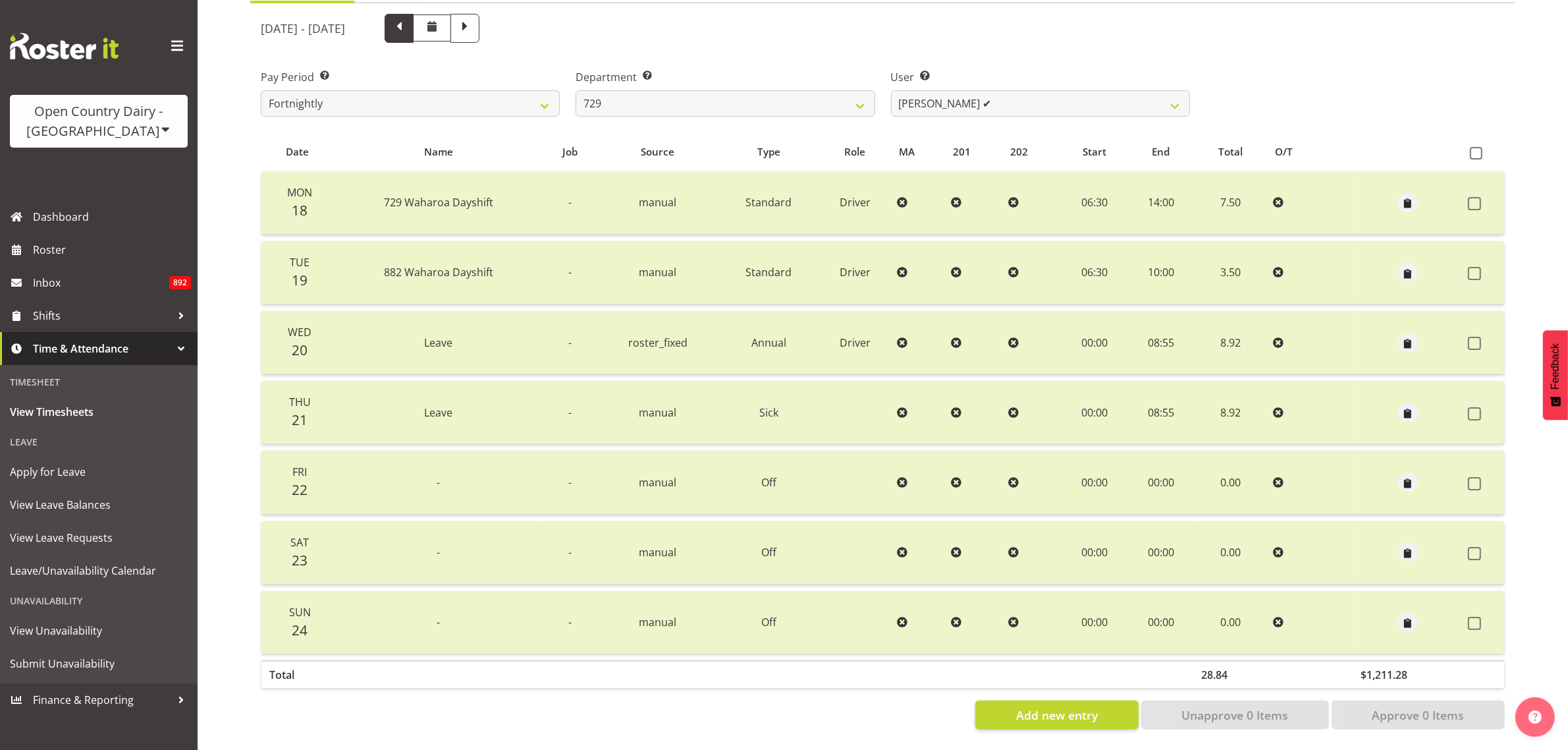
click at [408, 19] on span at bounding box center [399, 27] width 17 height 17
select select
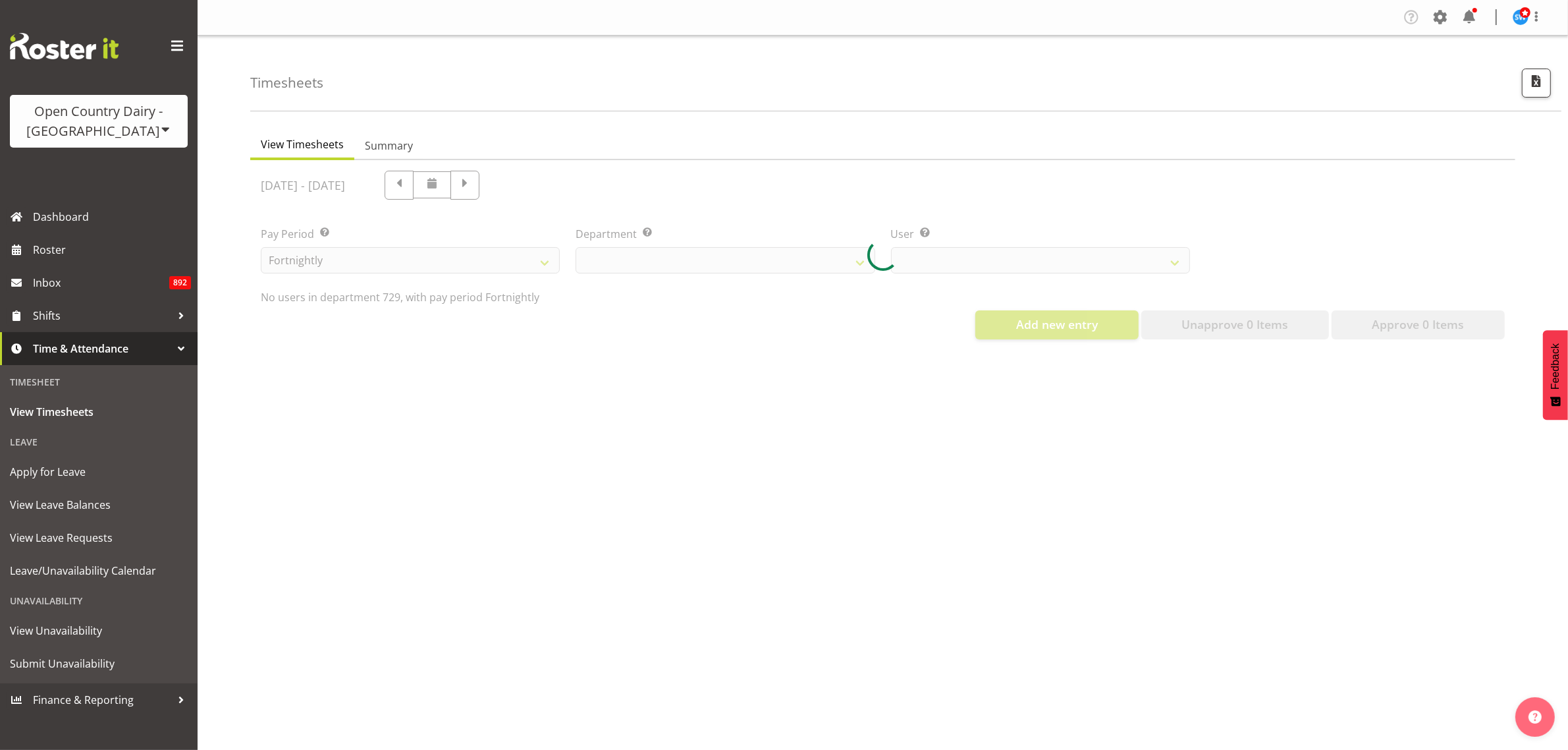
scroll to position [0, 0]
select select "727"
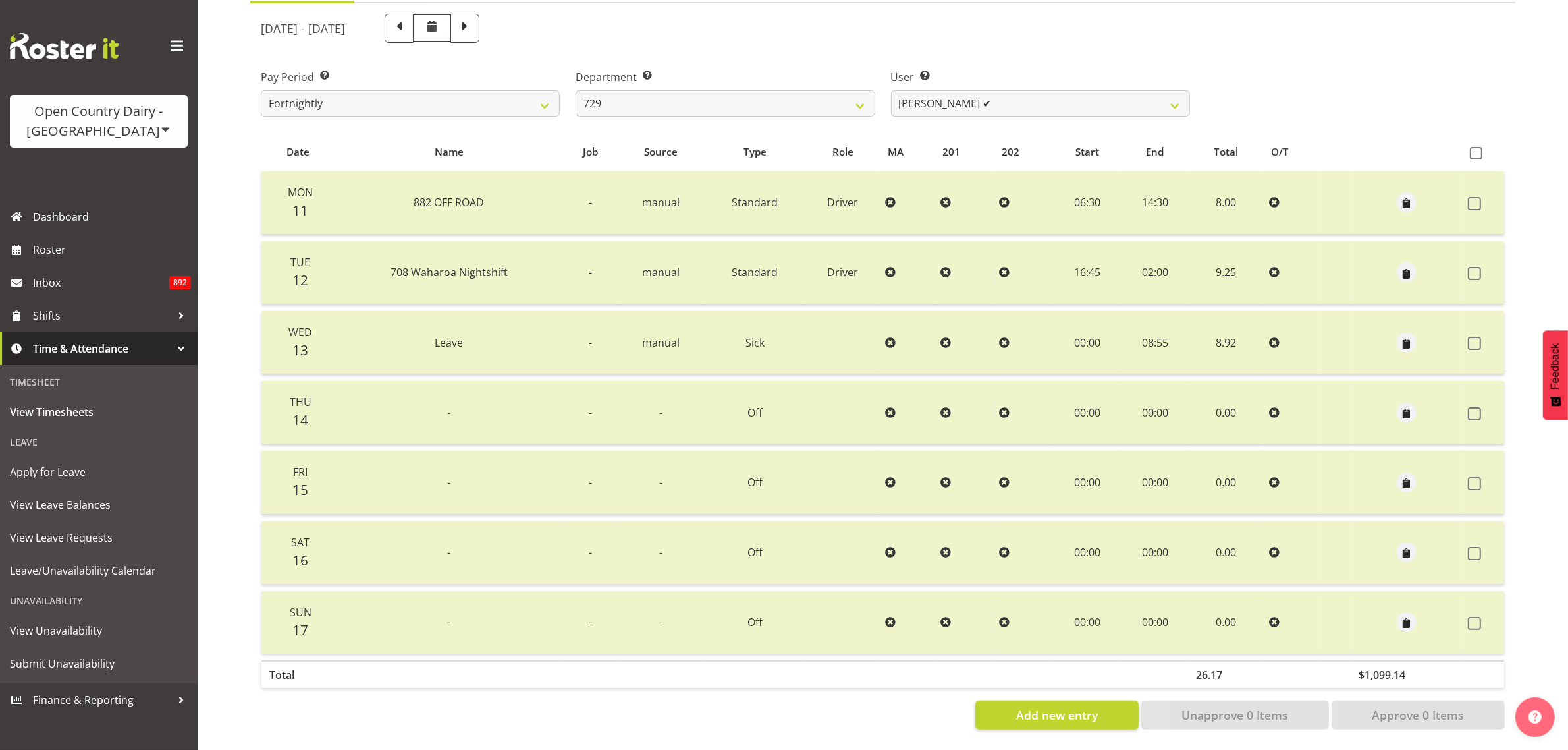
scroll to position [82, 0]
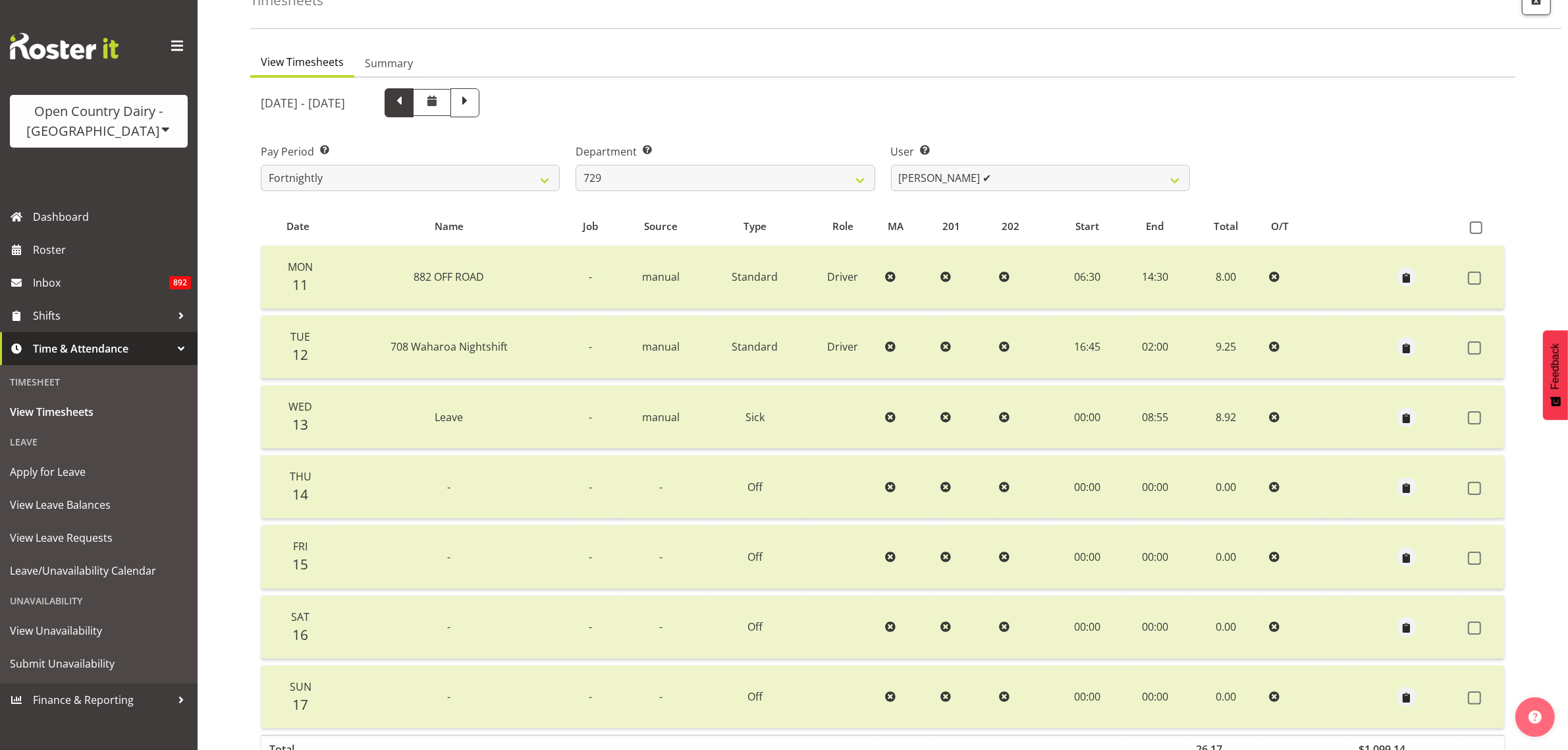
click at [408, 107] on span at bounding box center [399, 101] width 17 height 17
select select
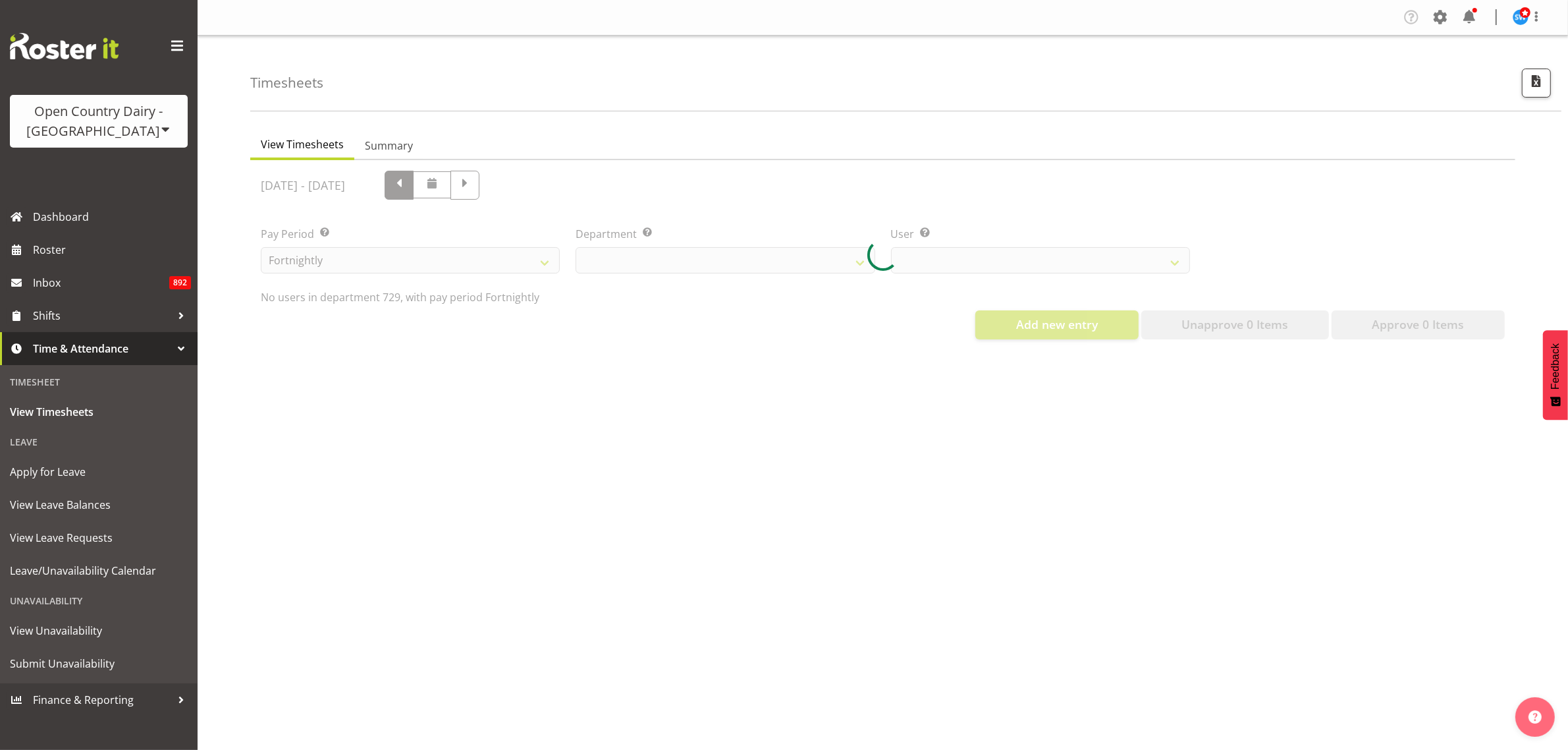
select select "727"
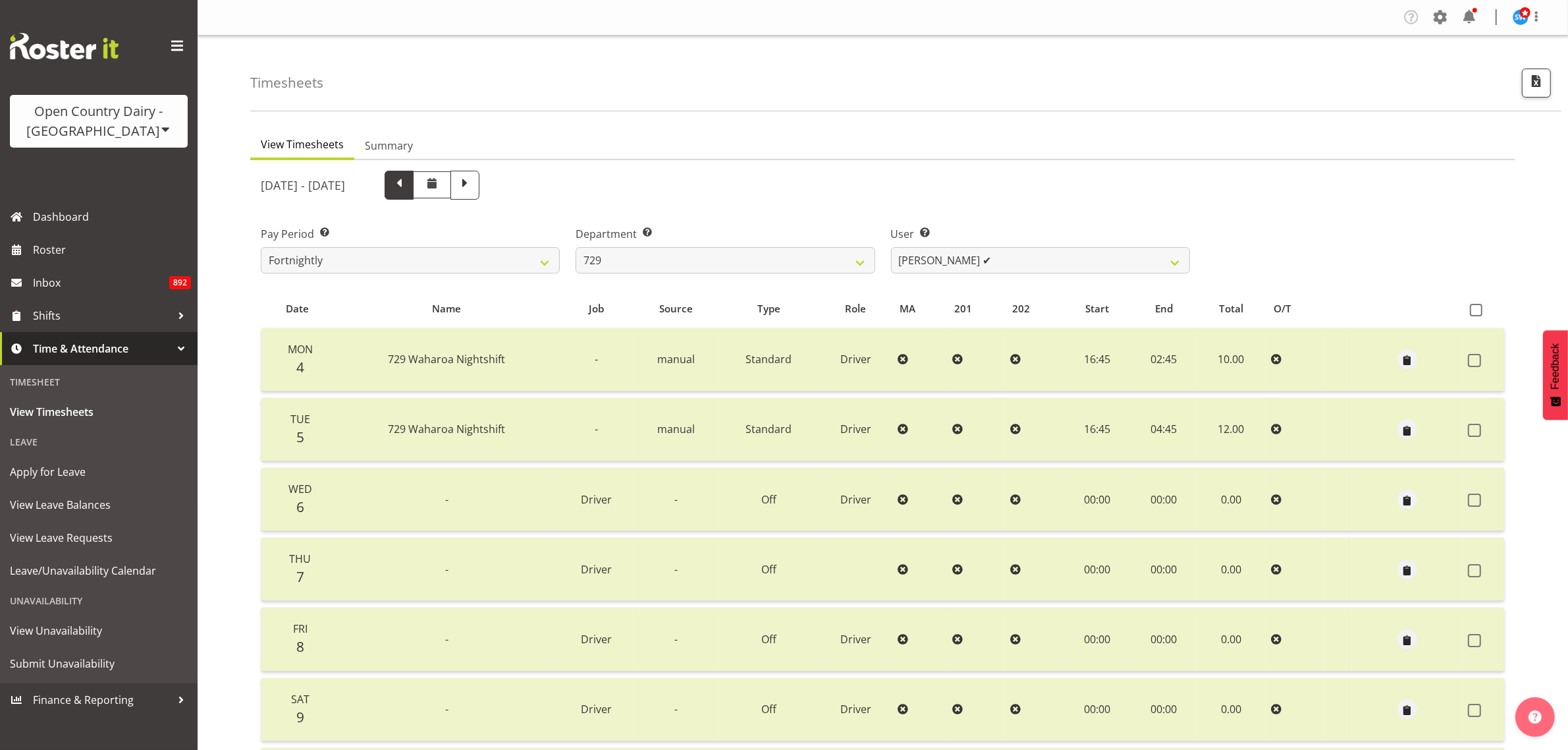
click at [408, 186] on span at bounding box center [399, 184] width 17 height 17
select select
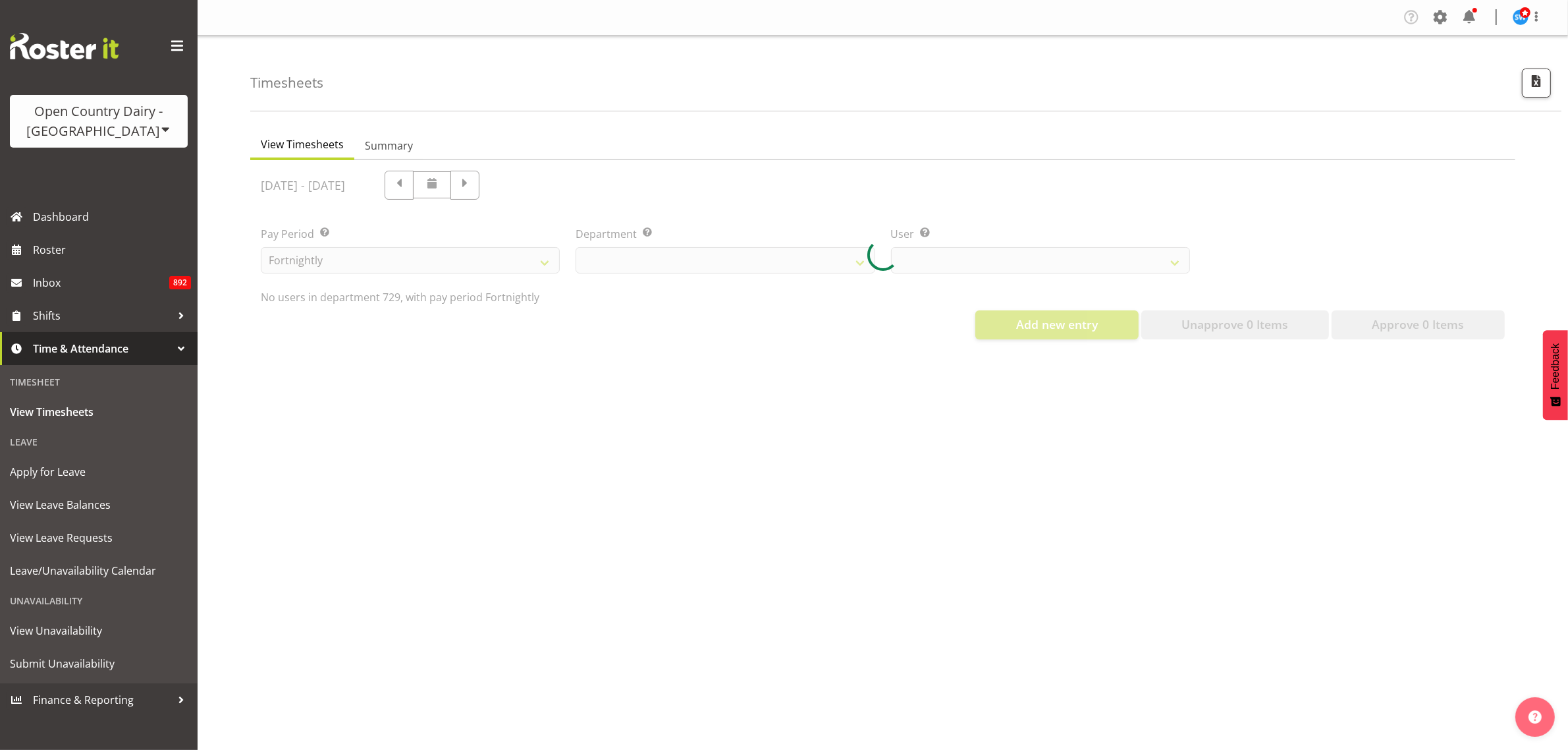
select select "727"
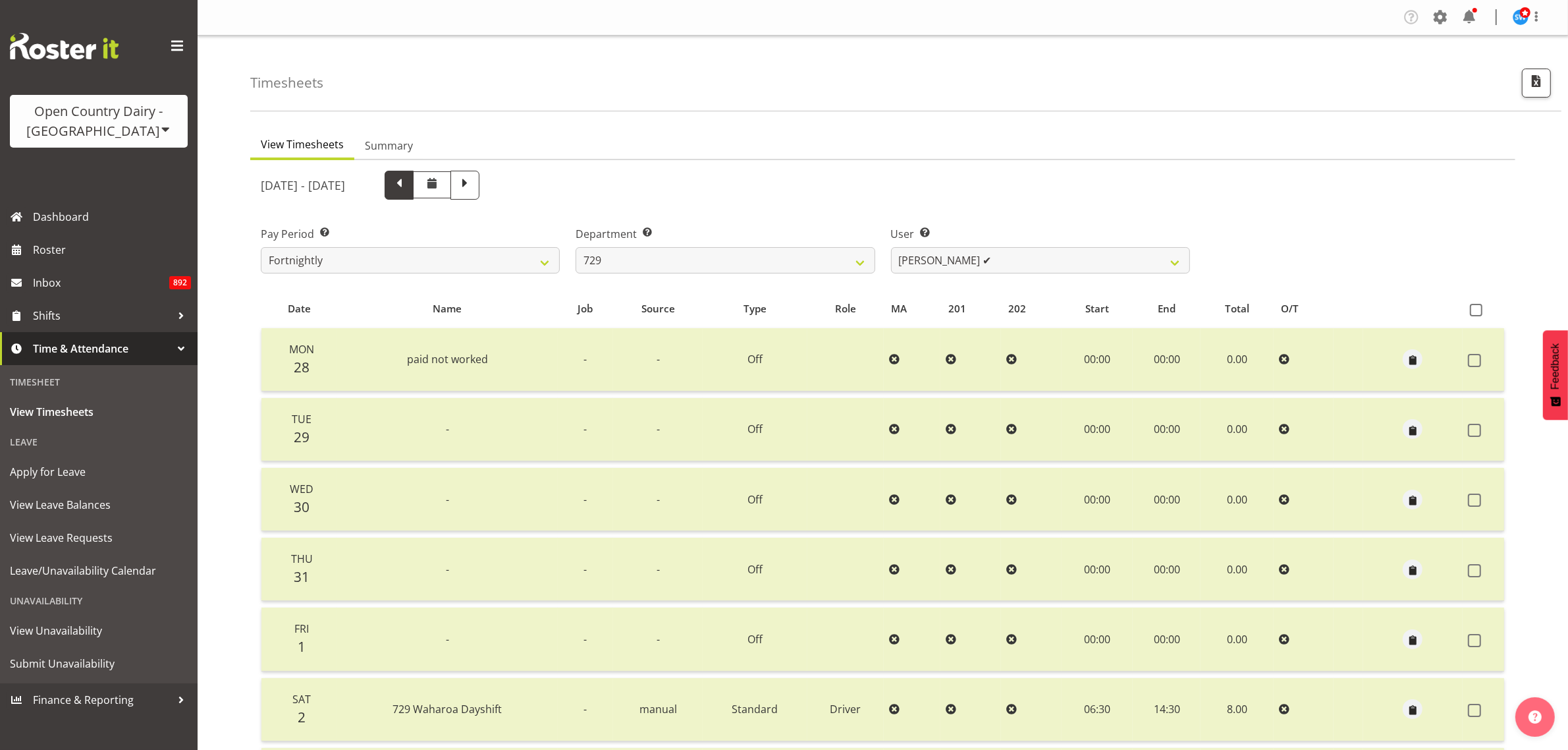
click at [408, 188] on span at bounding box center [399, 184] width 17 height 17
select select
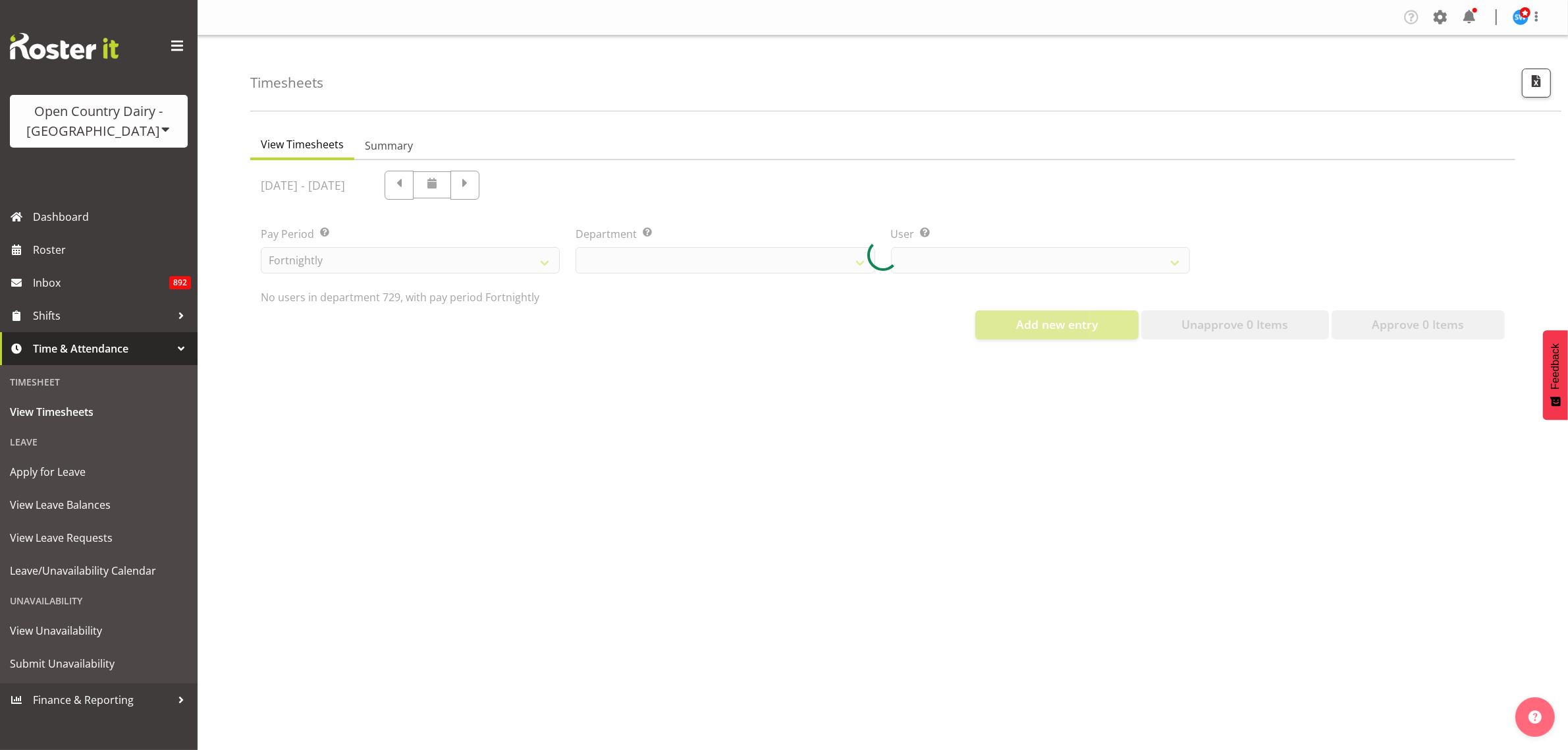
select select "727"
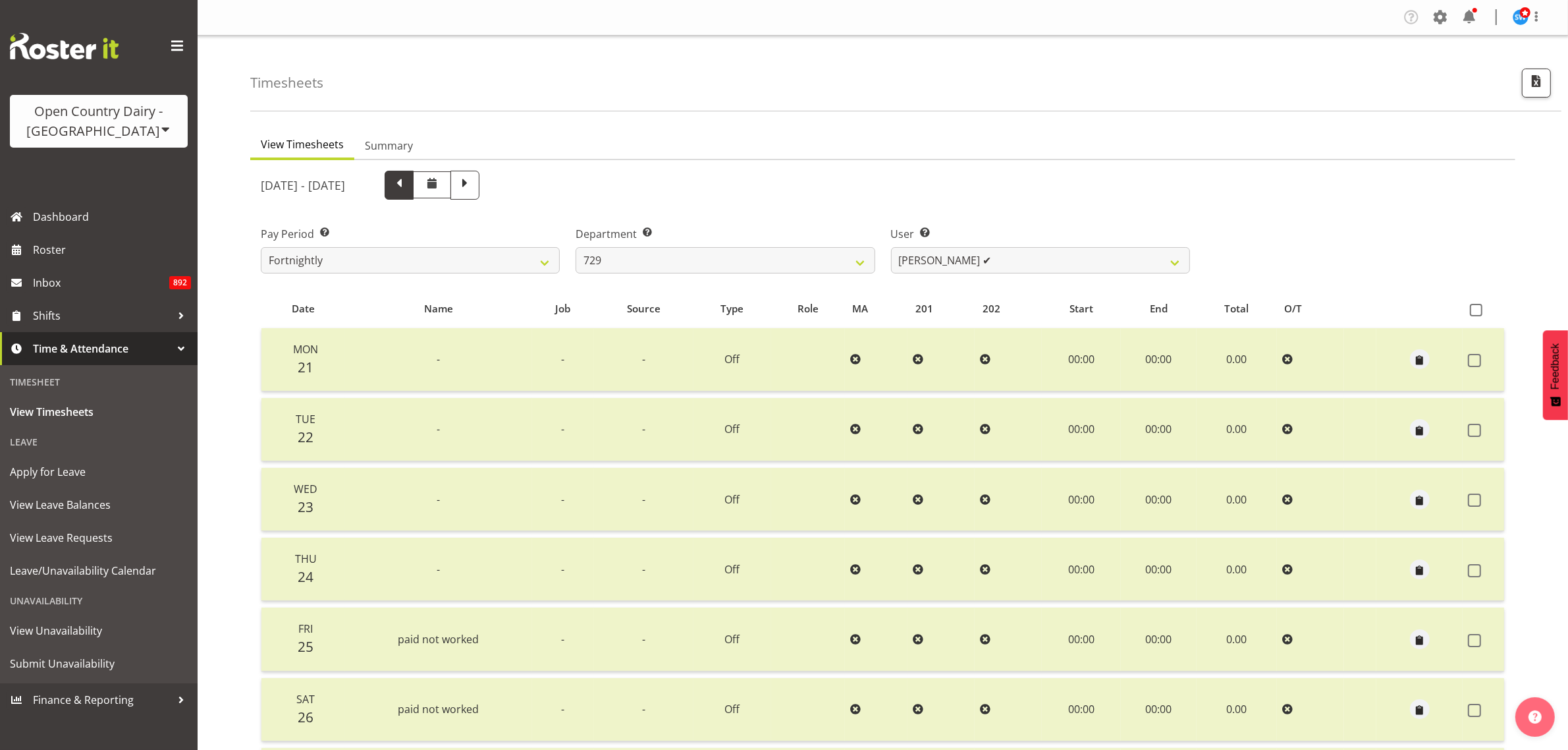
click at [408, 189] on span at bounding box center [399, 184] width 17 height 17
select select
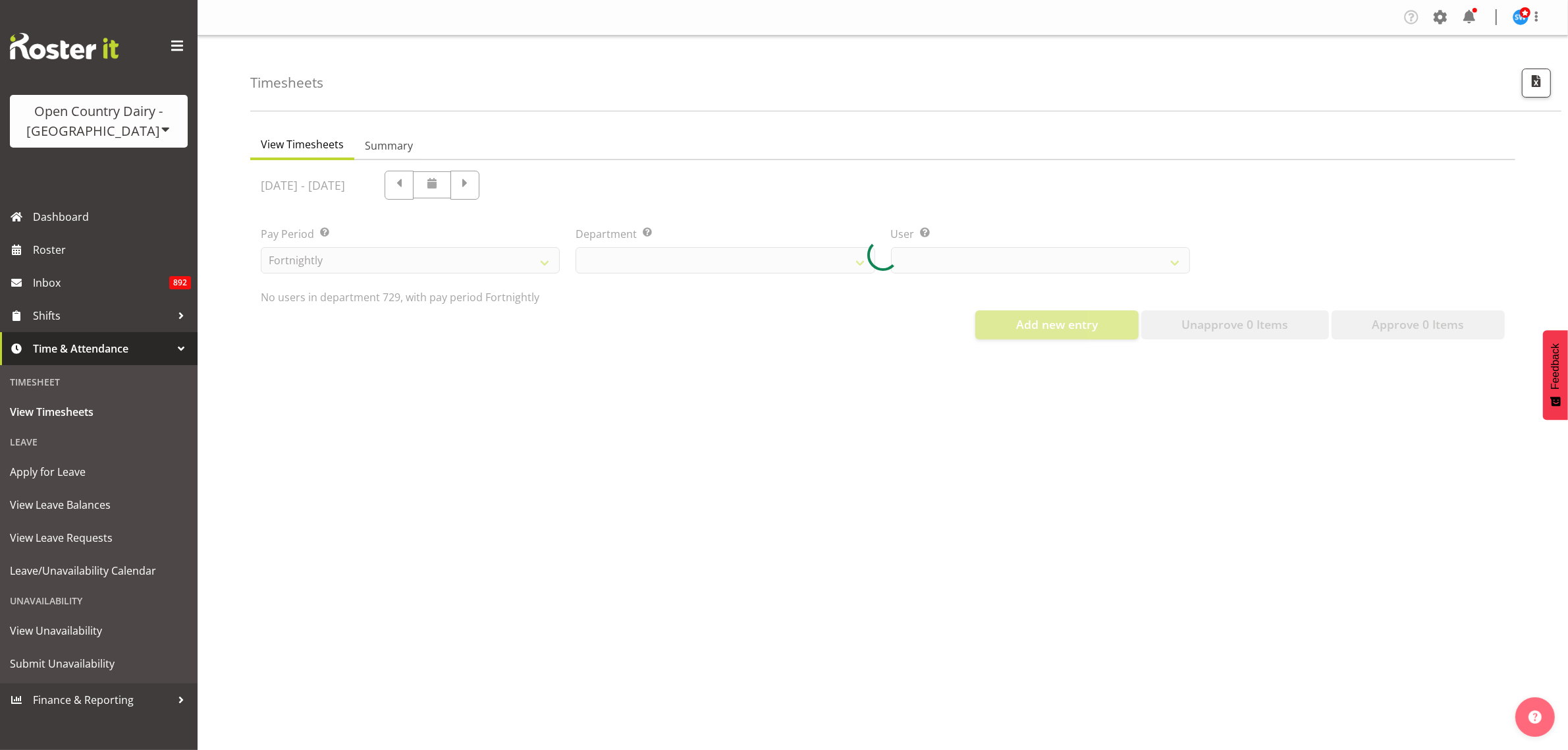
select select "727"
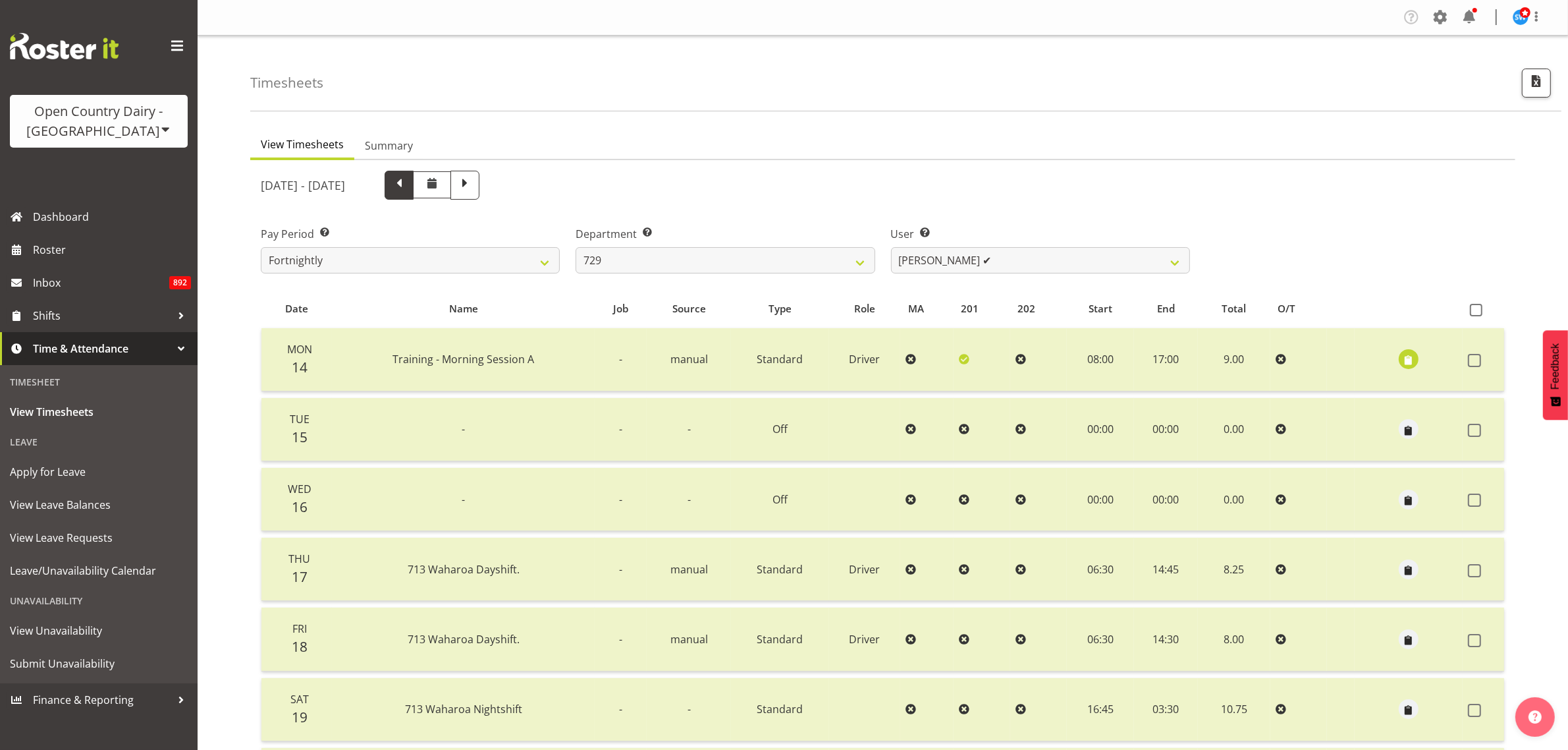
click at [408, 189] on span at bounding box center [399, 184] width 17 height 17
select select
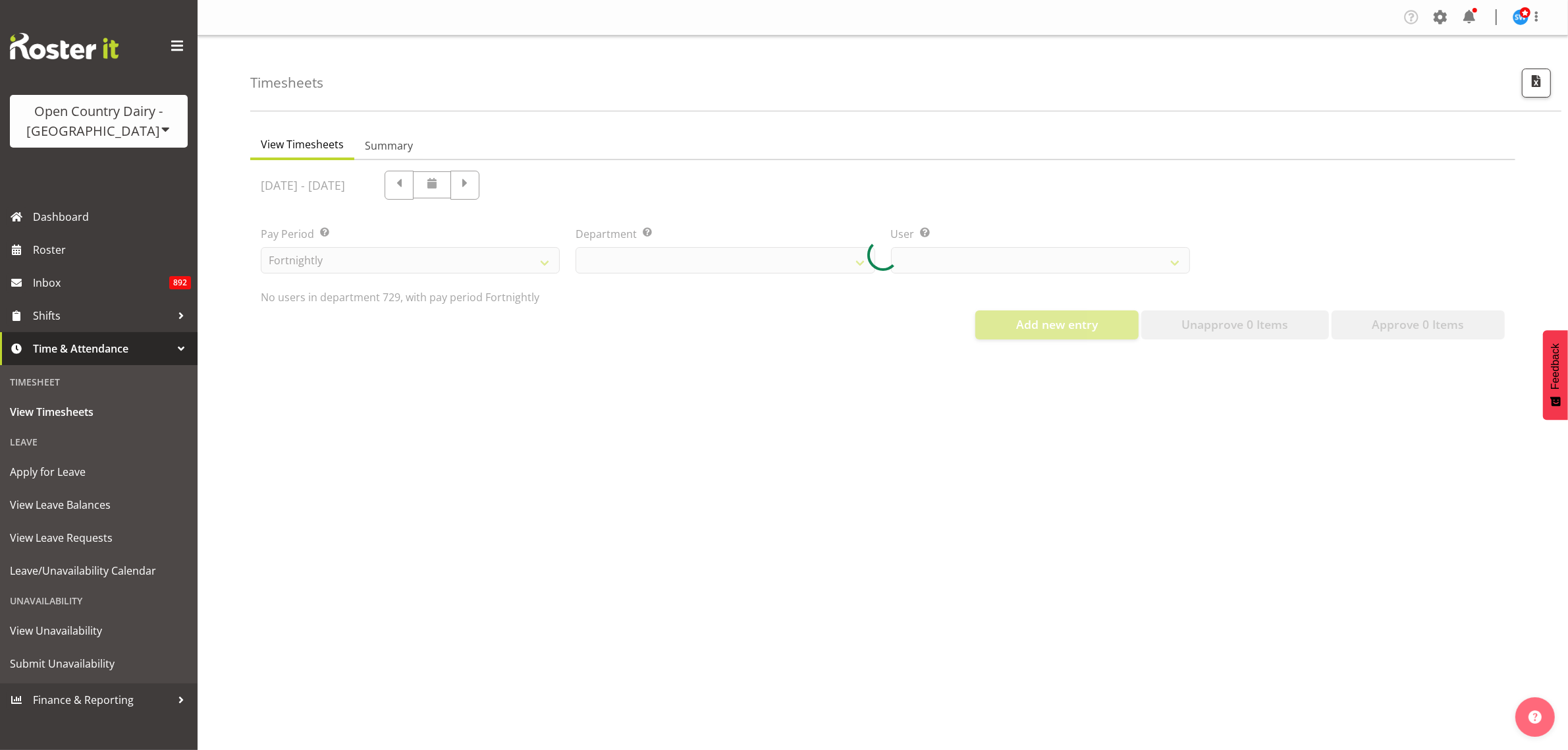
select select "727"
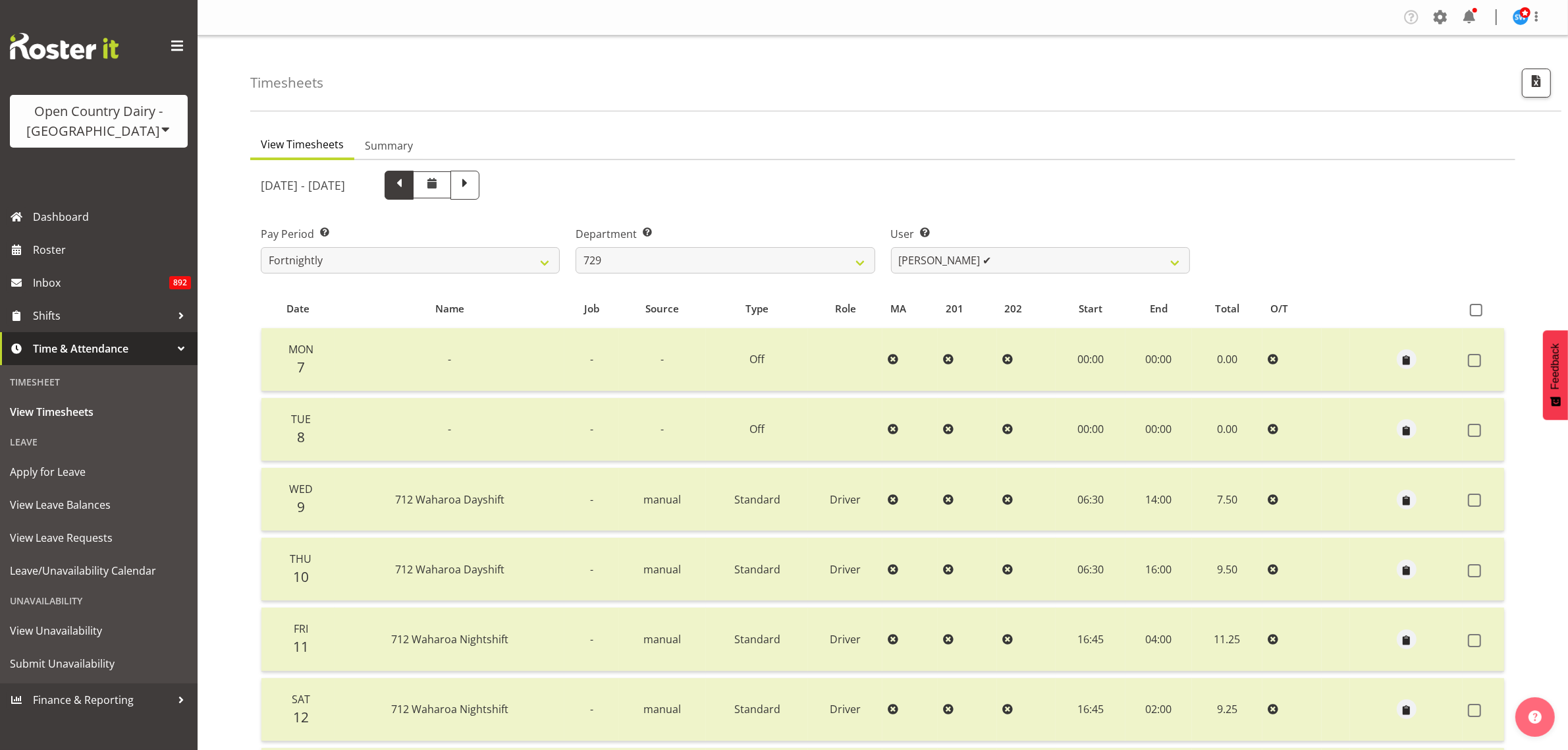
click at [408, 187] on span at bounding box center [399, 184] width 17 height 17
select select
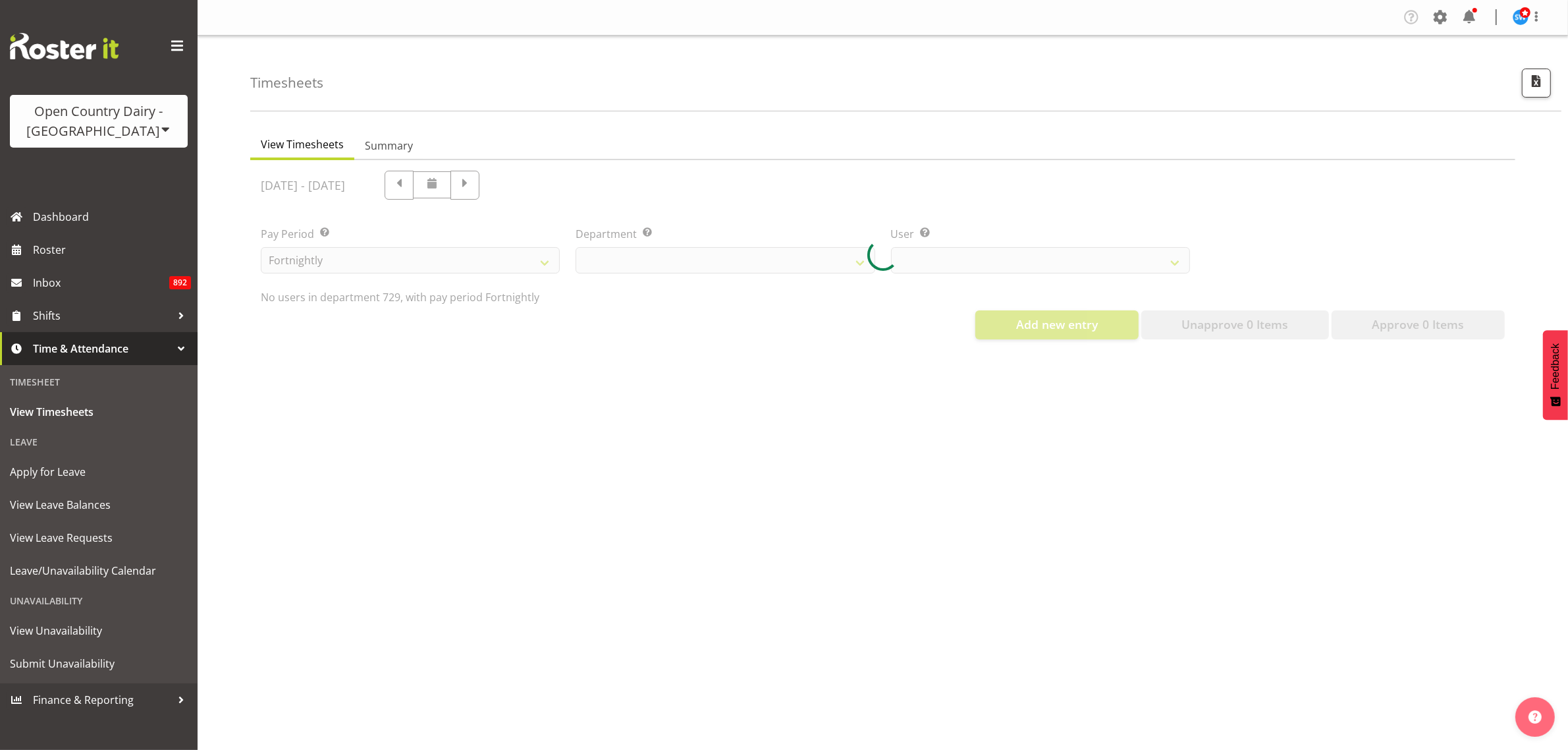
select select "727"
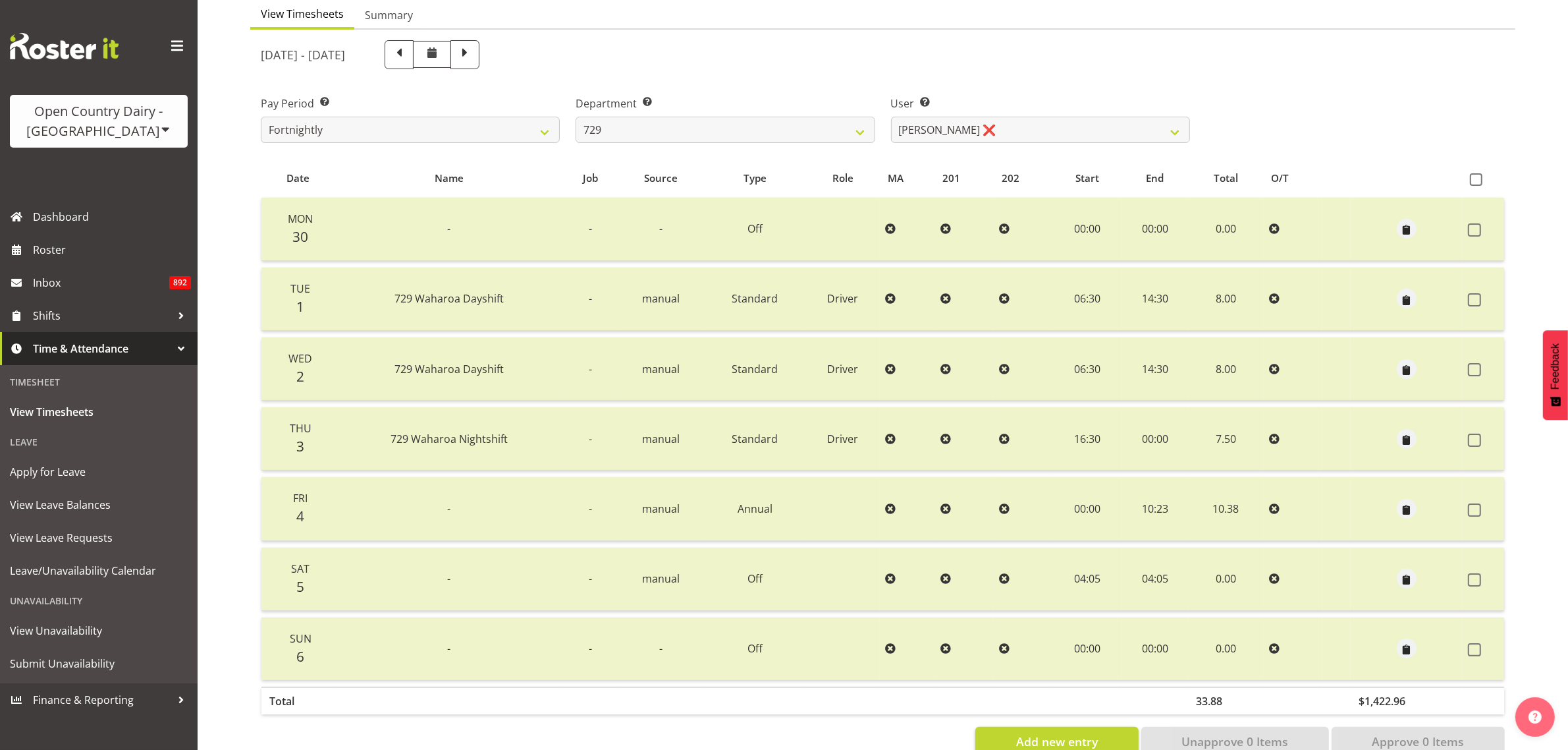
scroll to position [165, 0]
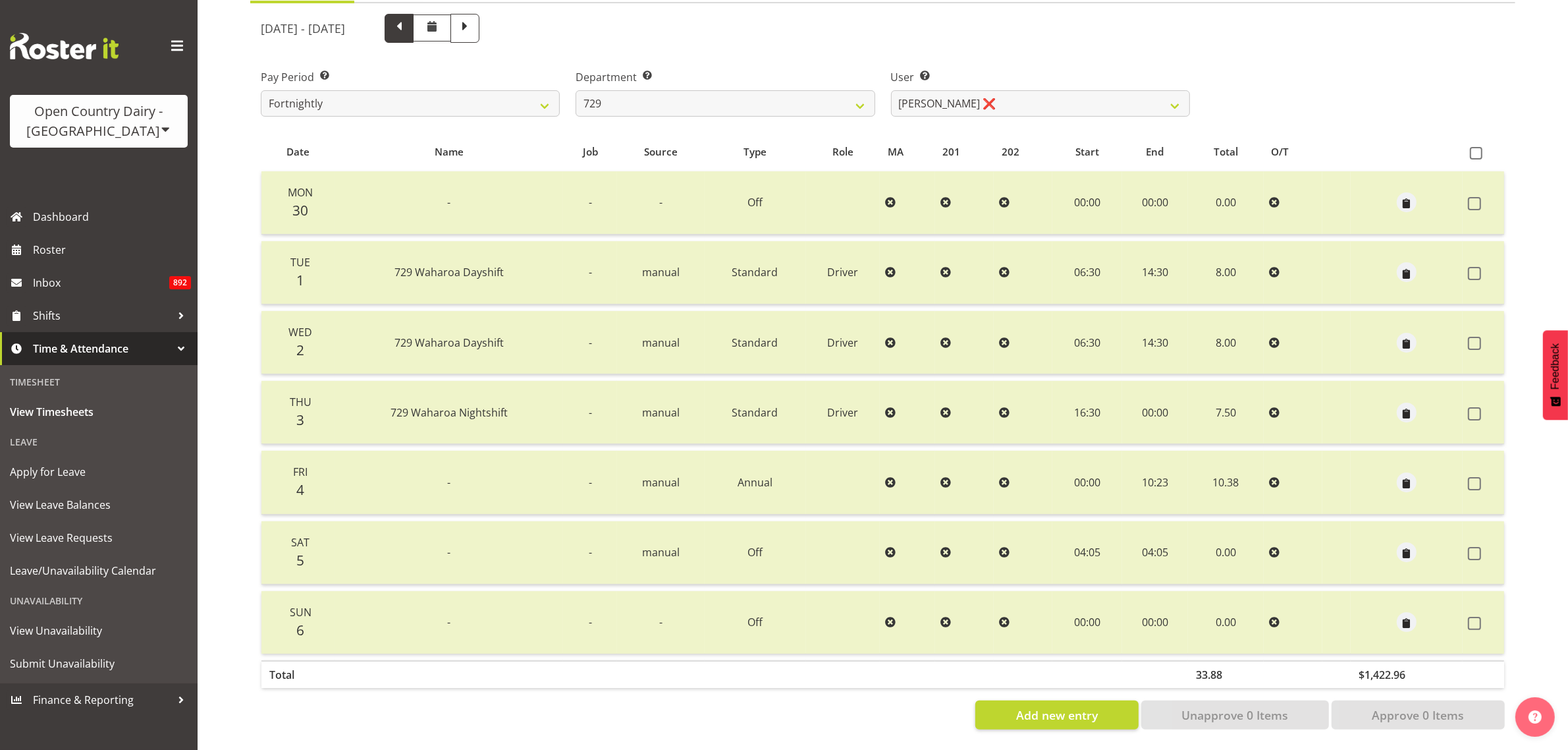
click at [413, 28] on span at bounding box center [399, 28] width 29 height 29
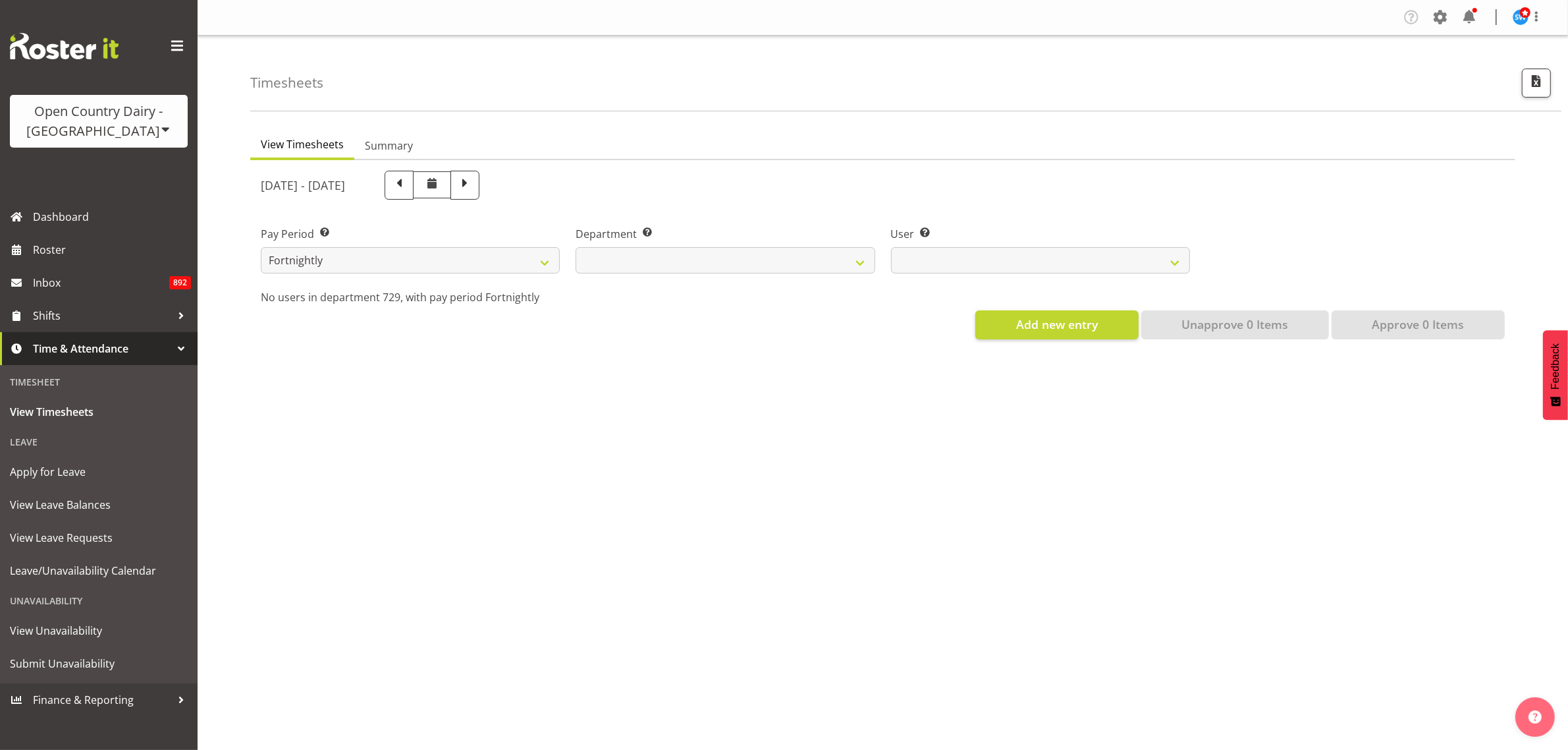
select select
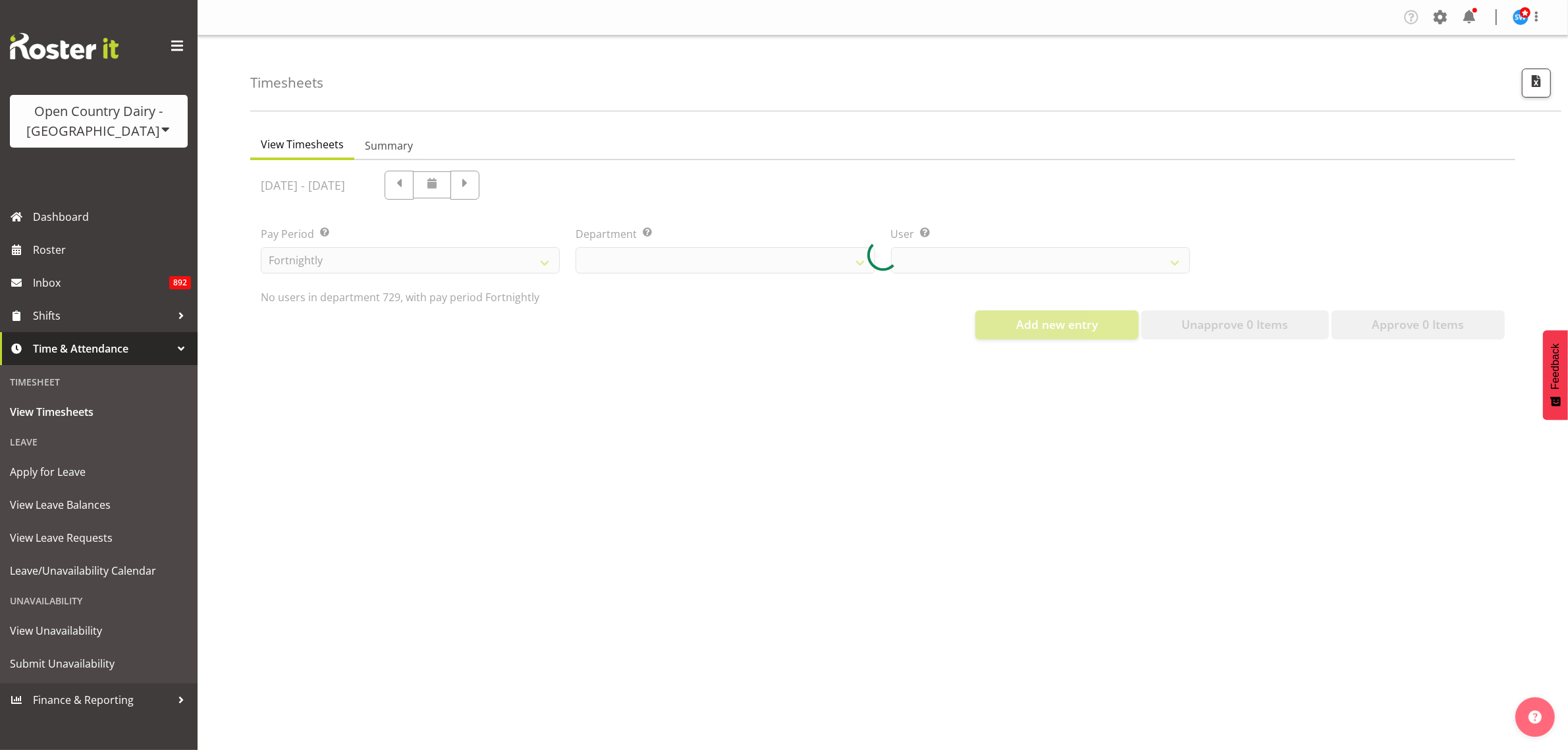
select select "727"
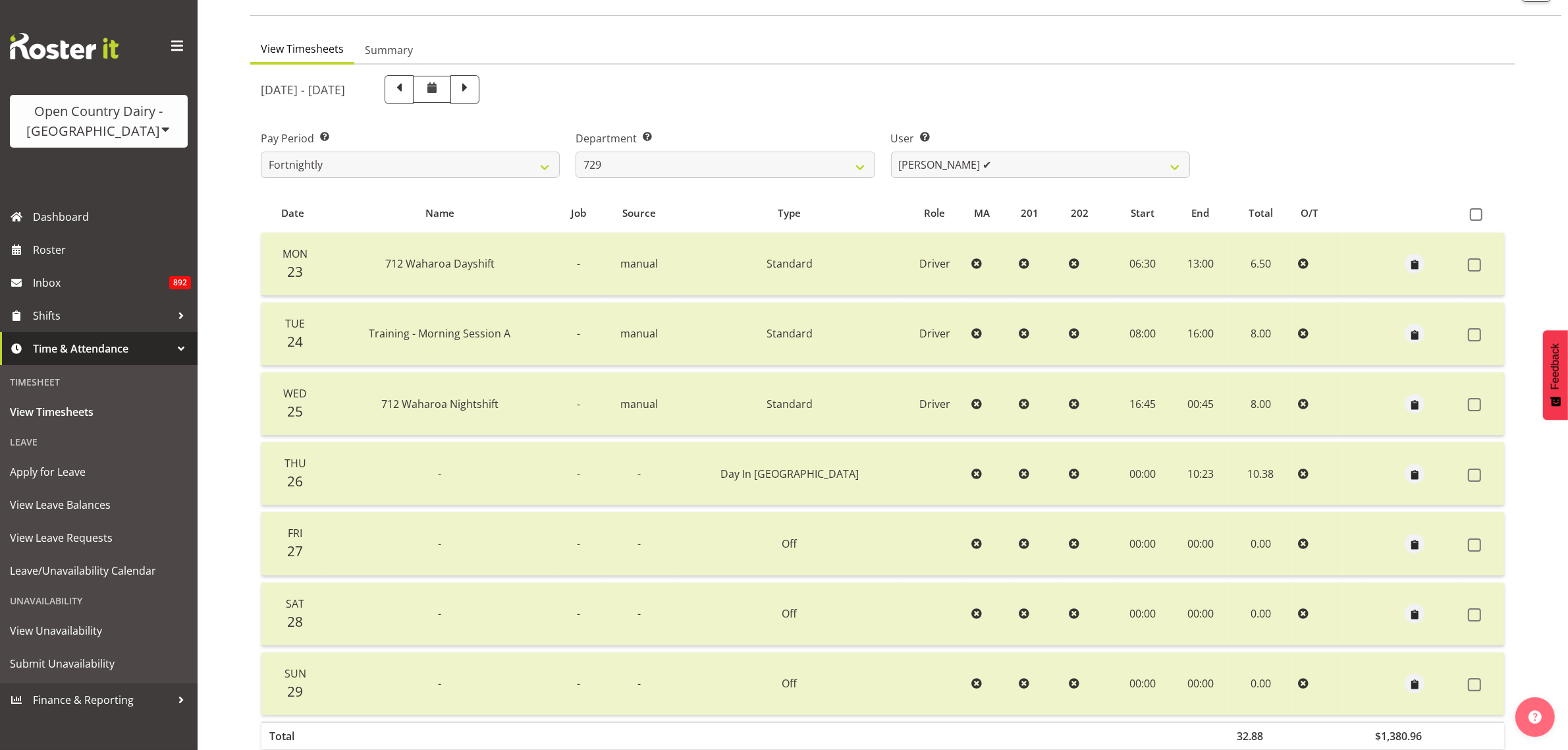
scroll to position [169, 0]
